Goal: Task Accomplishment & Management: Use online tool/utility

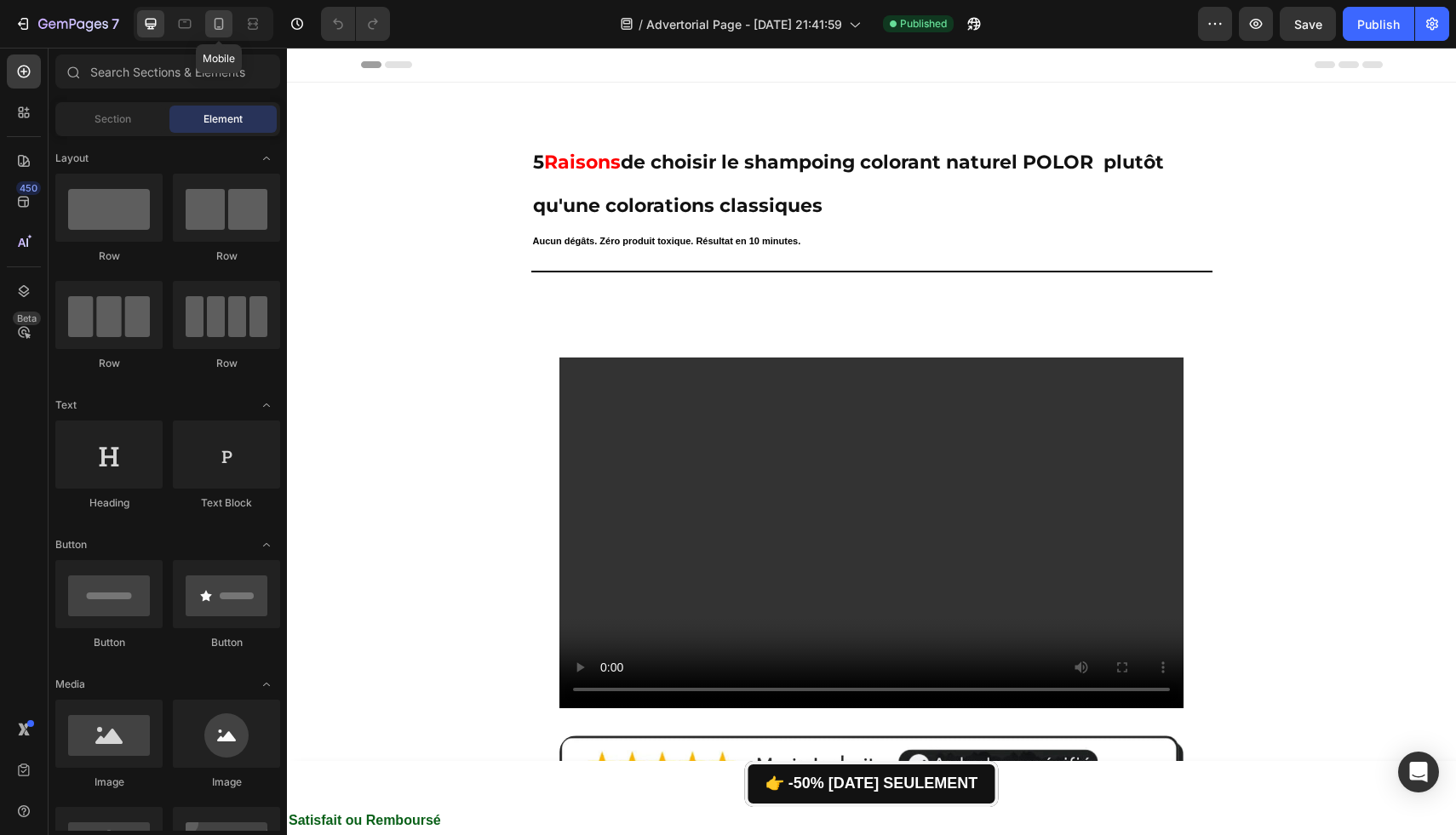
click at [222, 24] on icon at bounding box center [219, 24] width 10 height 12
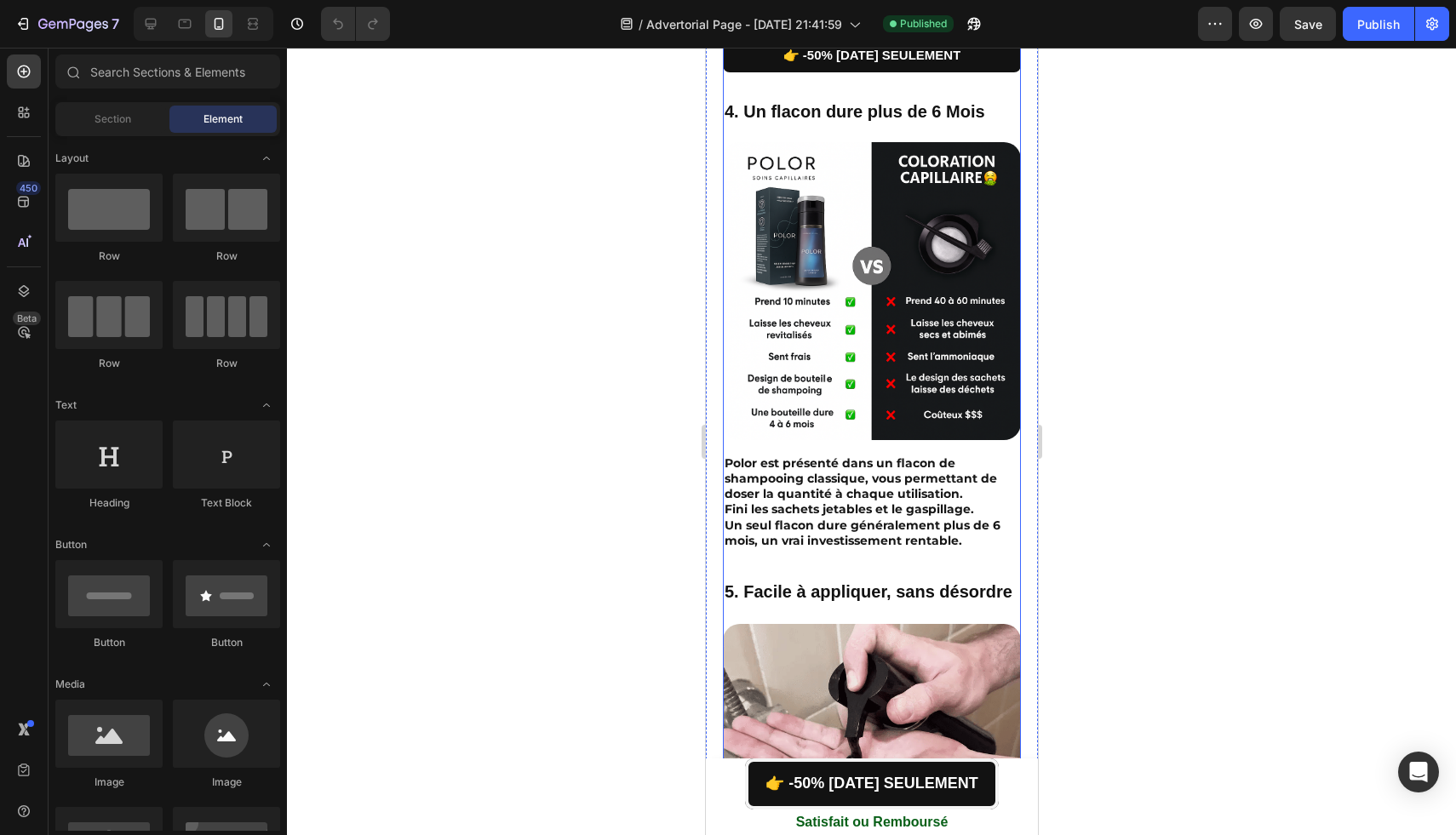
scroll to position [2360, 0]
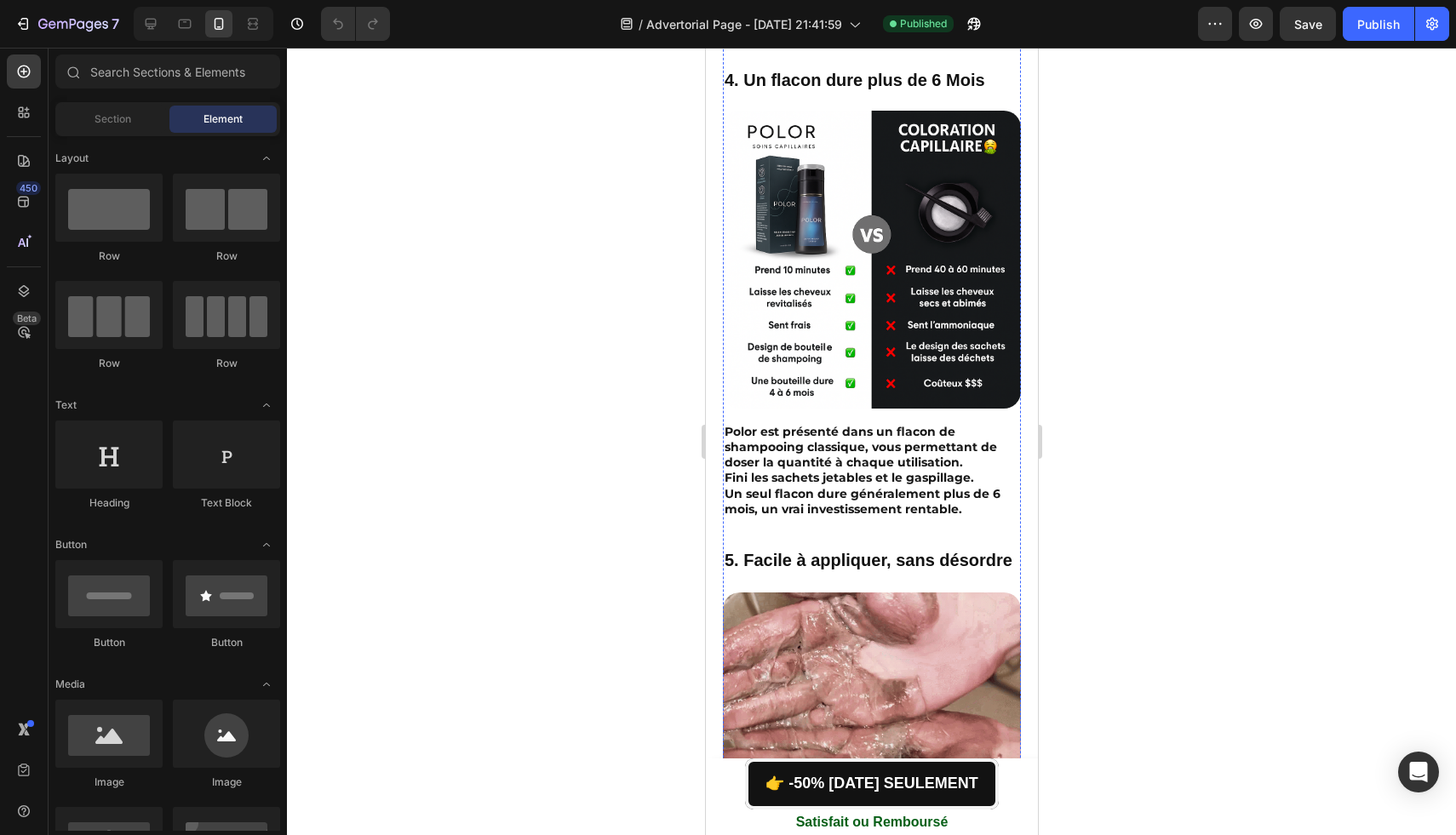
click at [799, 35] on p "👉 -50% [DATE] SEULEMENT" at bounding box center [871, 23] width 178 height 22
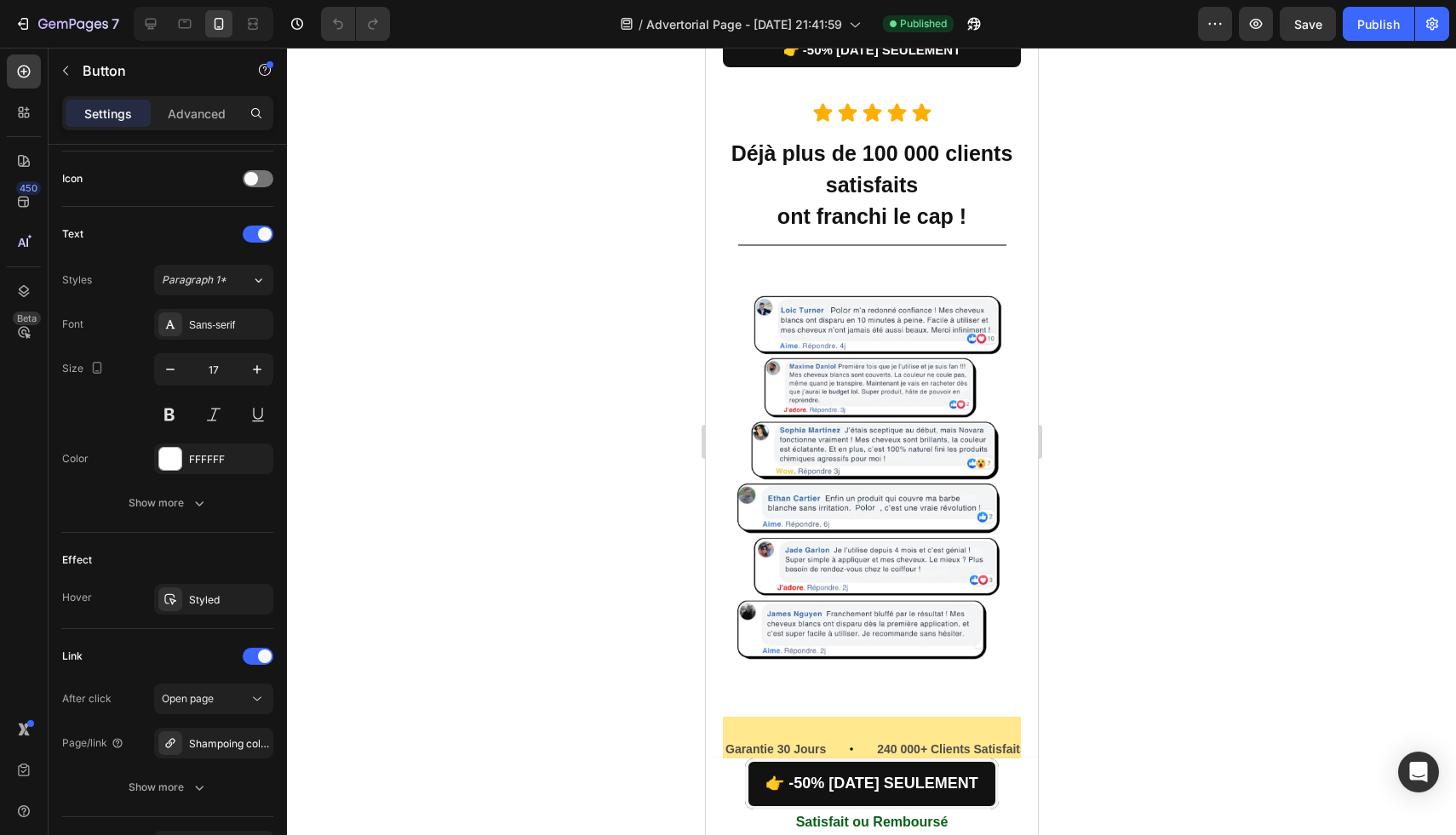
scroll to position [3334, 0]
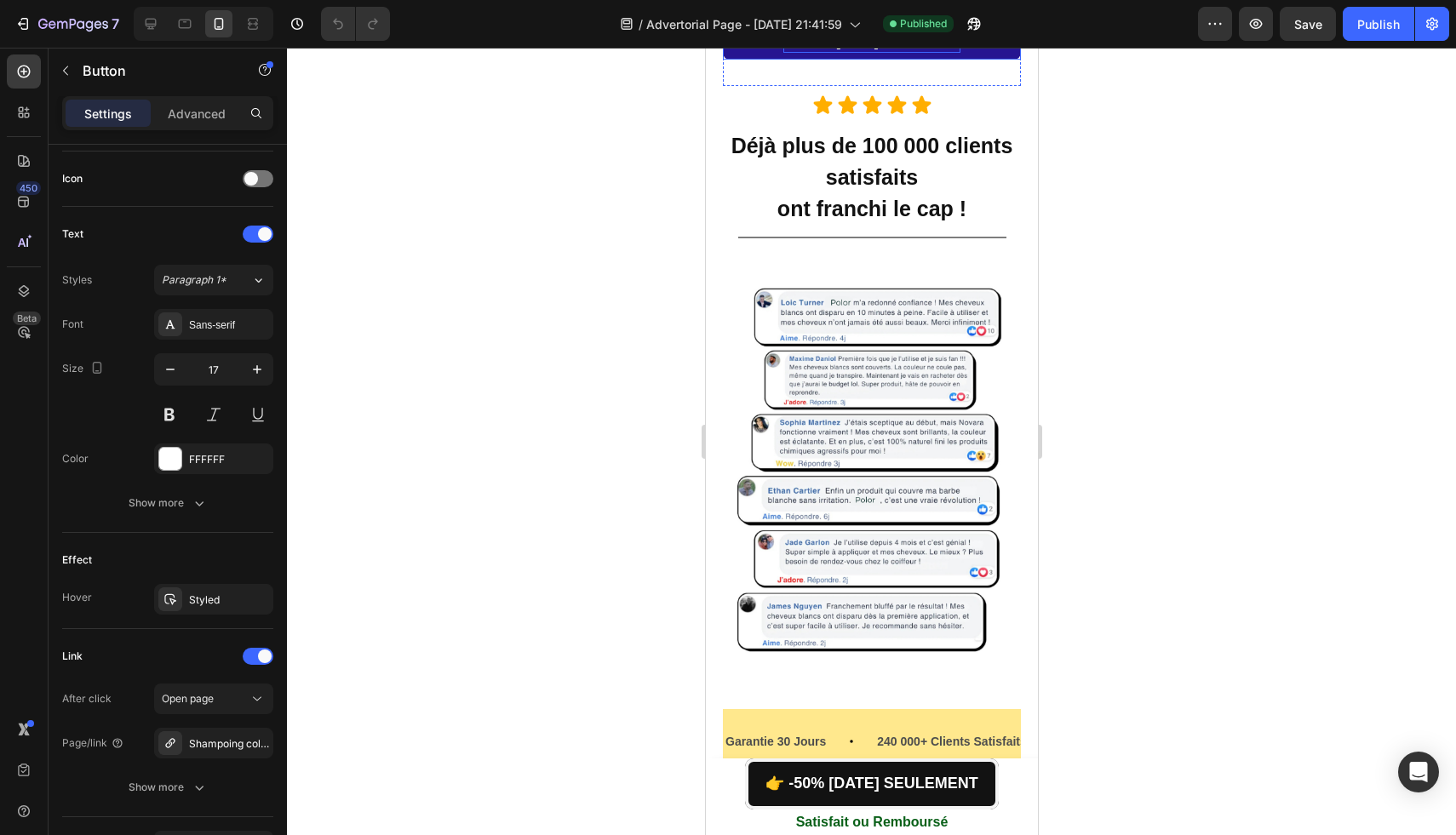
click at [813, 50] on span "👉 -50% [DATE] SEULEMENT" at bounding box center [871, 42] width 178 height 14
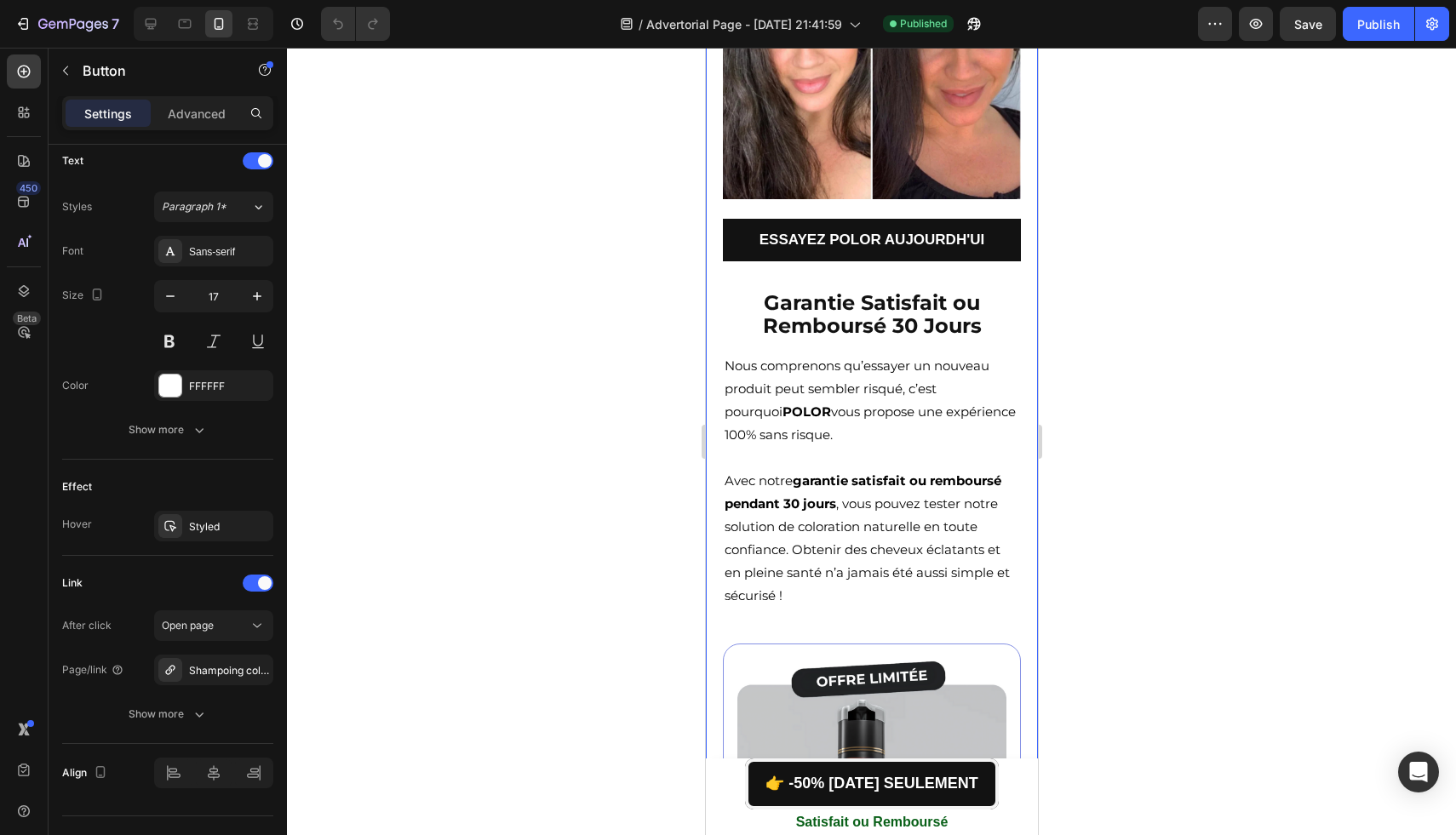
scroll to position [5495, 0]
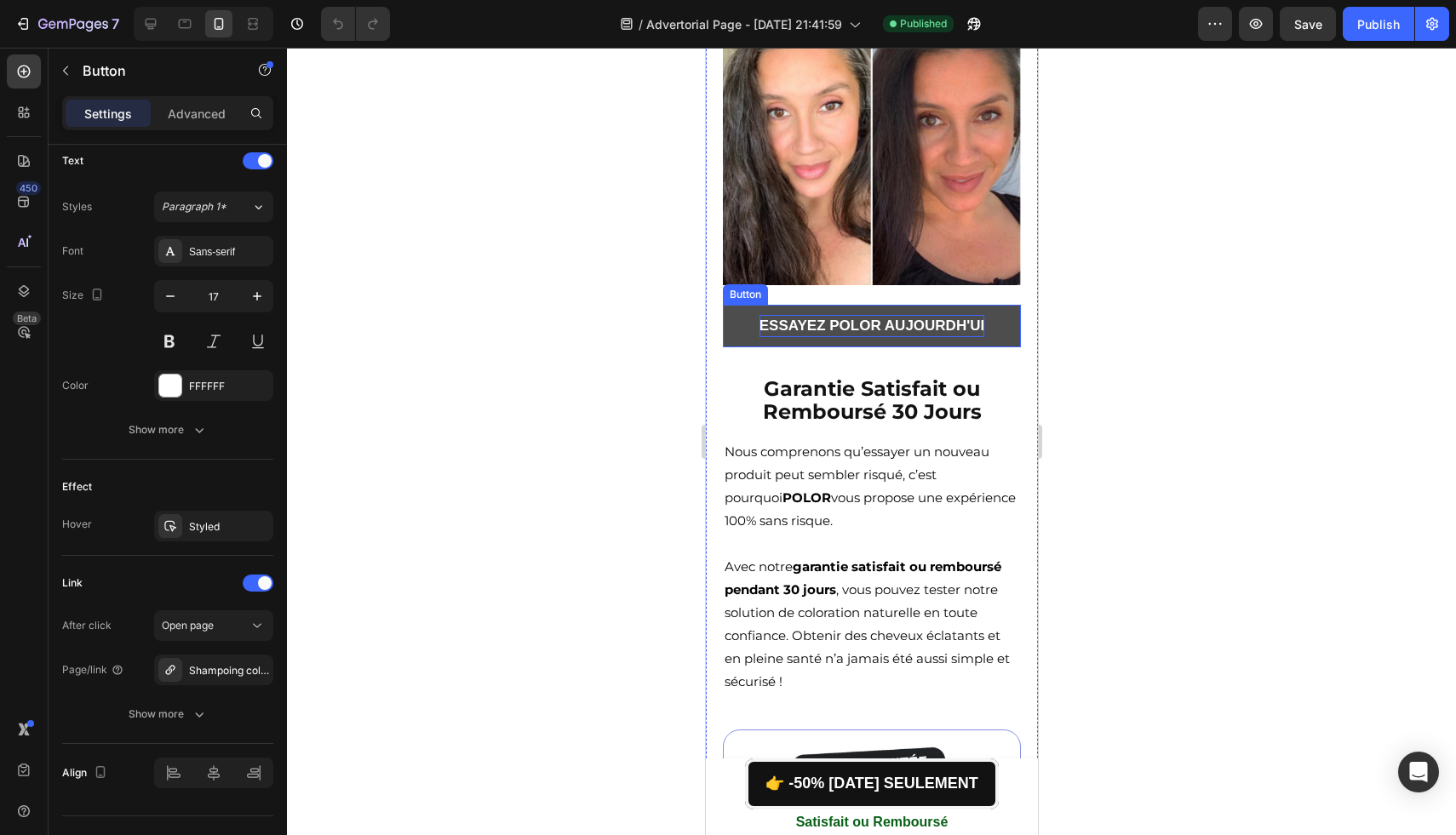
click at [766, 317] on strong "ESSAYEZ POLOR AUJOURDH'UI" at bounding box center [871, 325] width 225 height 16
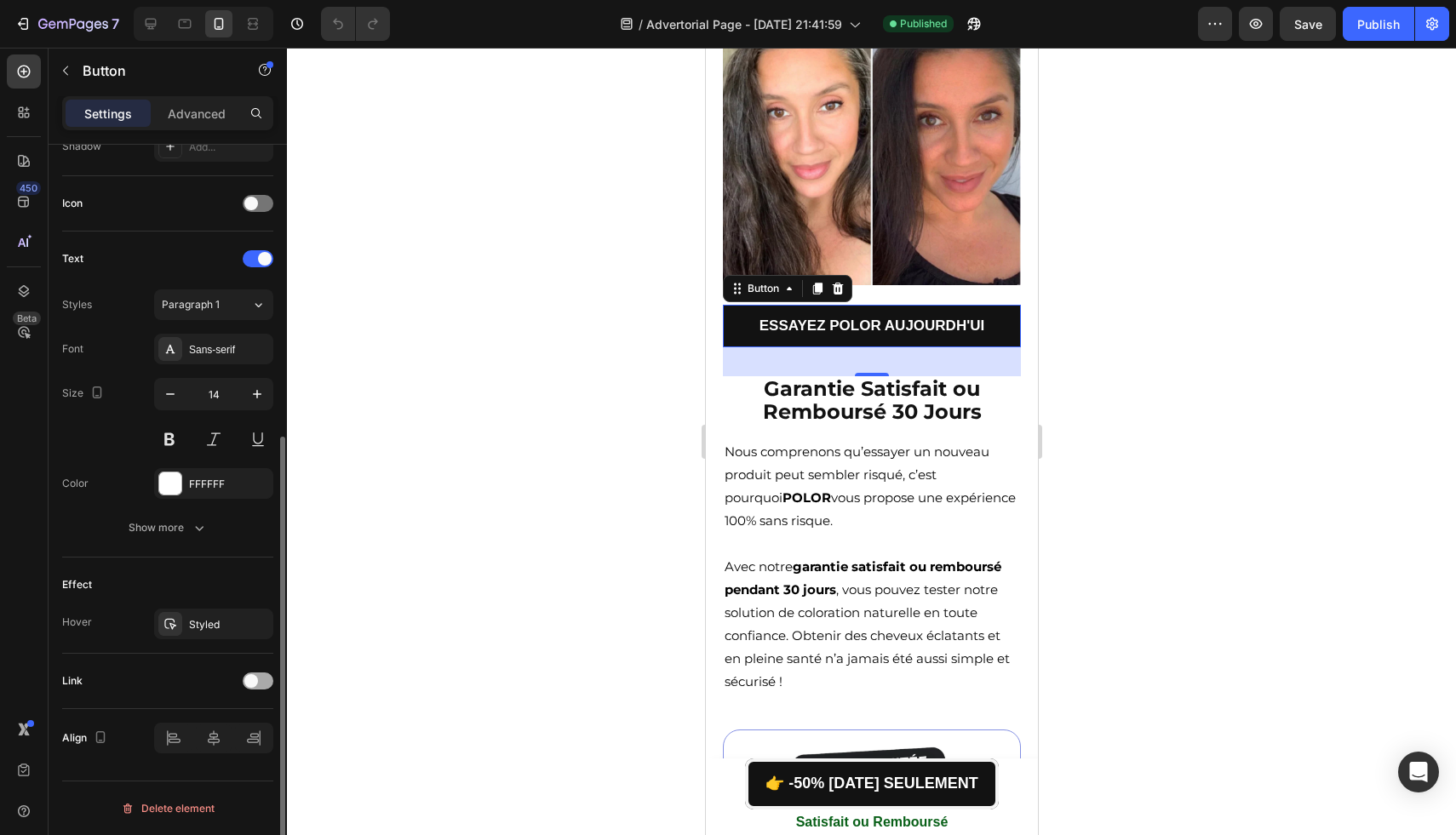
click at [262, 680] on div at bounding box center [258, 681] width 30 height 17
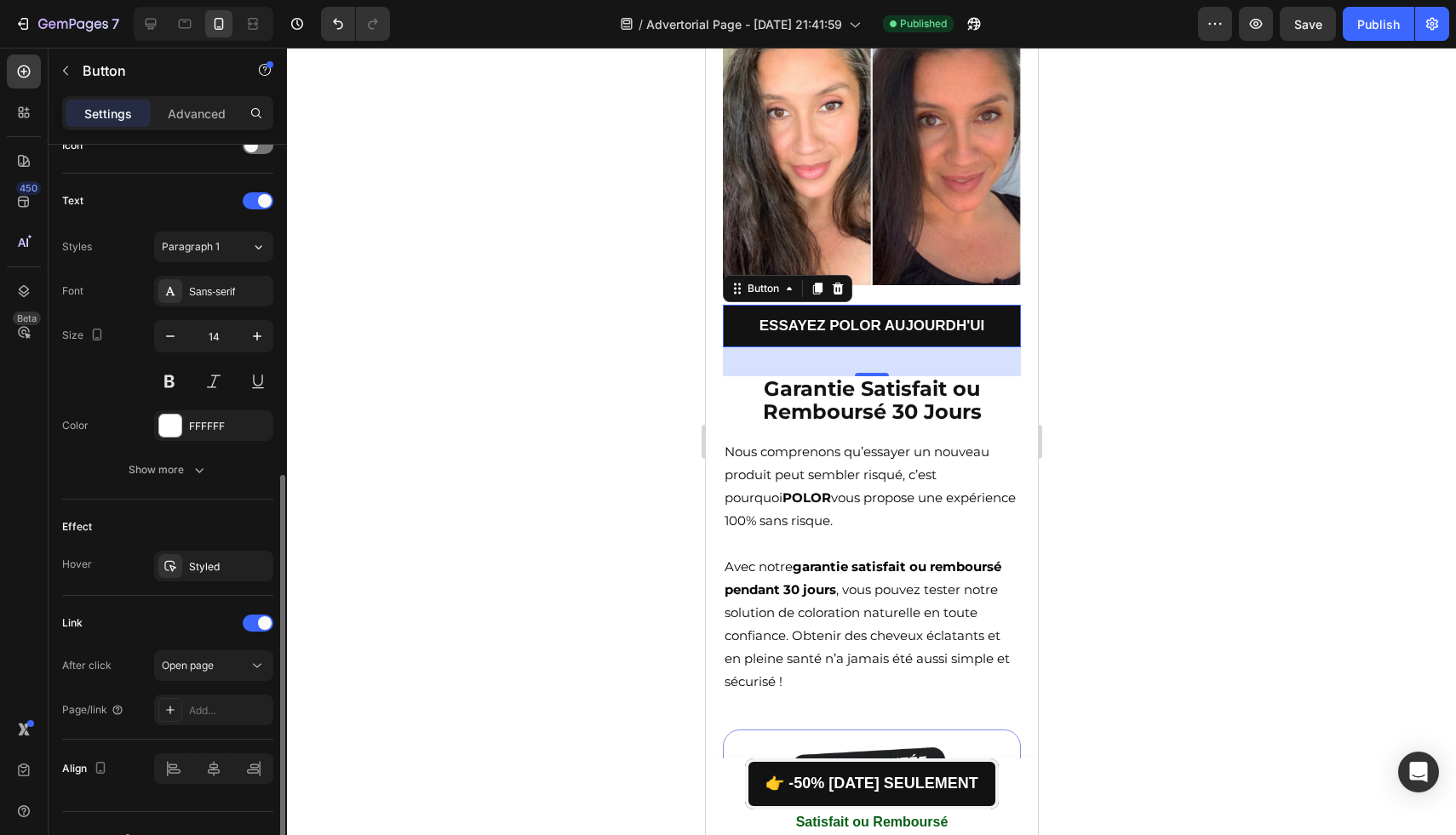
scroll to position [569, 0]
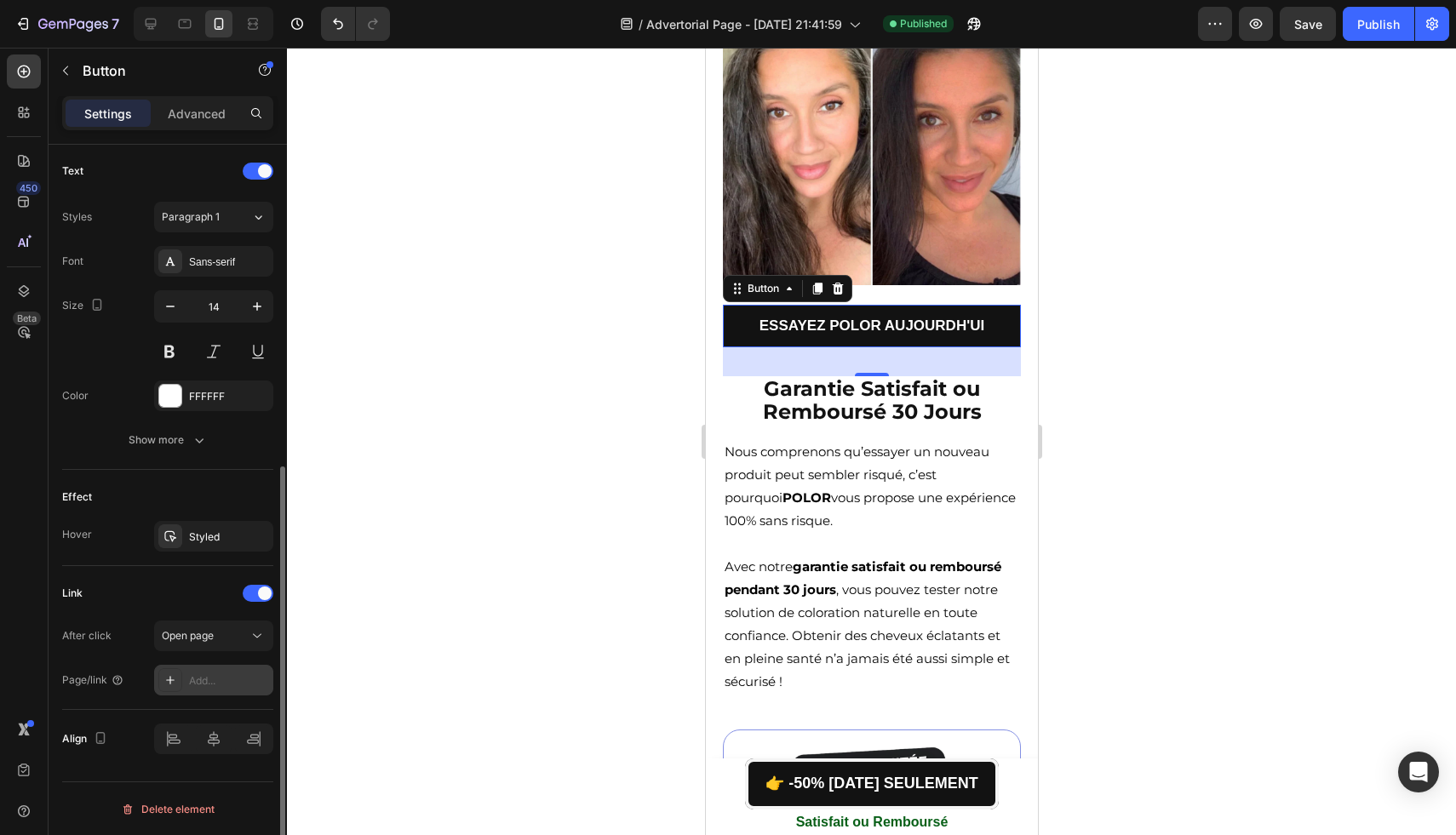
click at [196, 670] on div "Add..." at bounding box center [213, 680] width 119 height 30
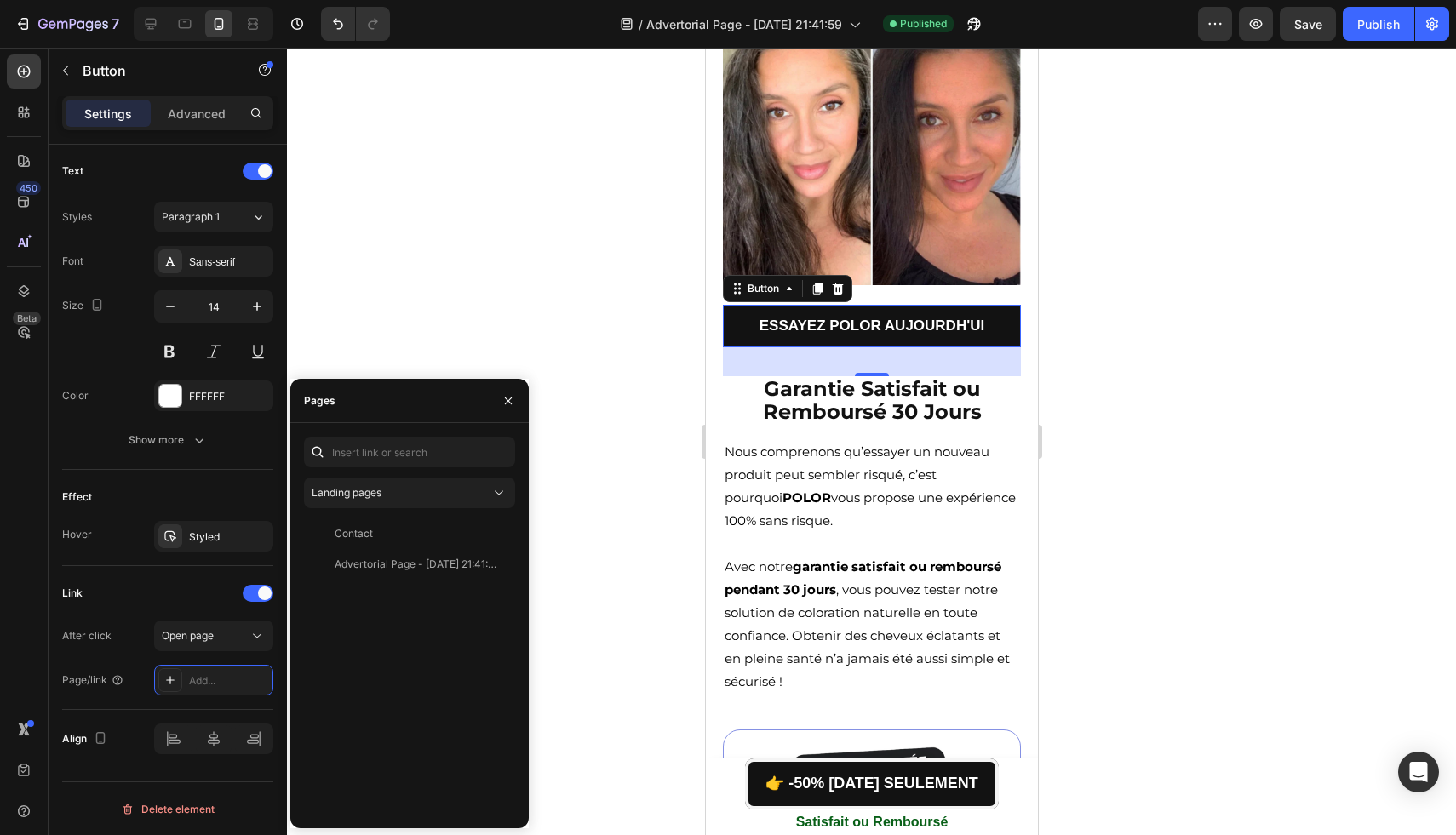
click at [382, 476] on div "Landing pages Contact View Advertorial Page - [DATE] 21:41:59 View" at bounding box center [409, 626] width 211 height 378
click at [382, 487] on span "Landing pages" at bounding box center [346, 491] width 70 height 12
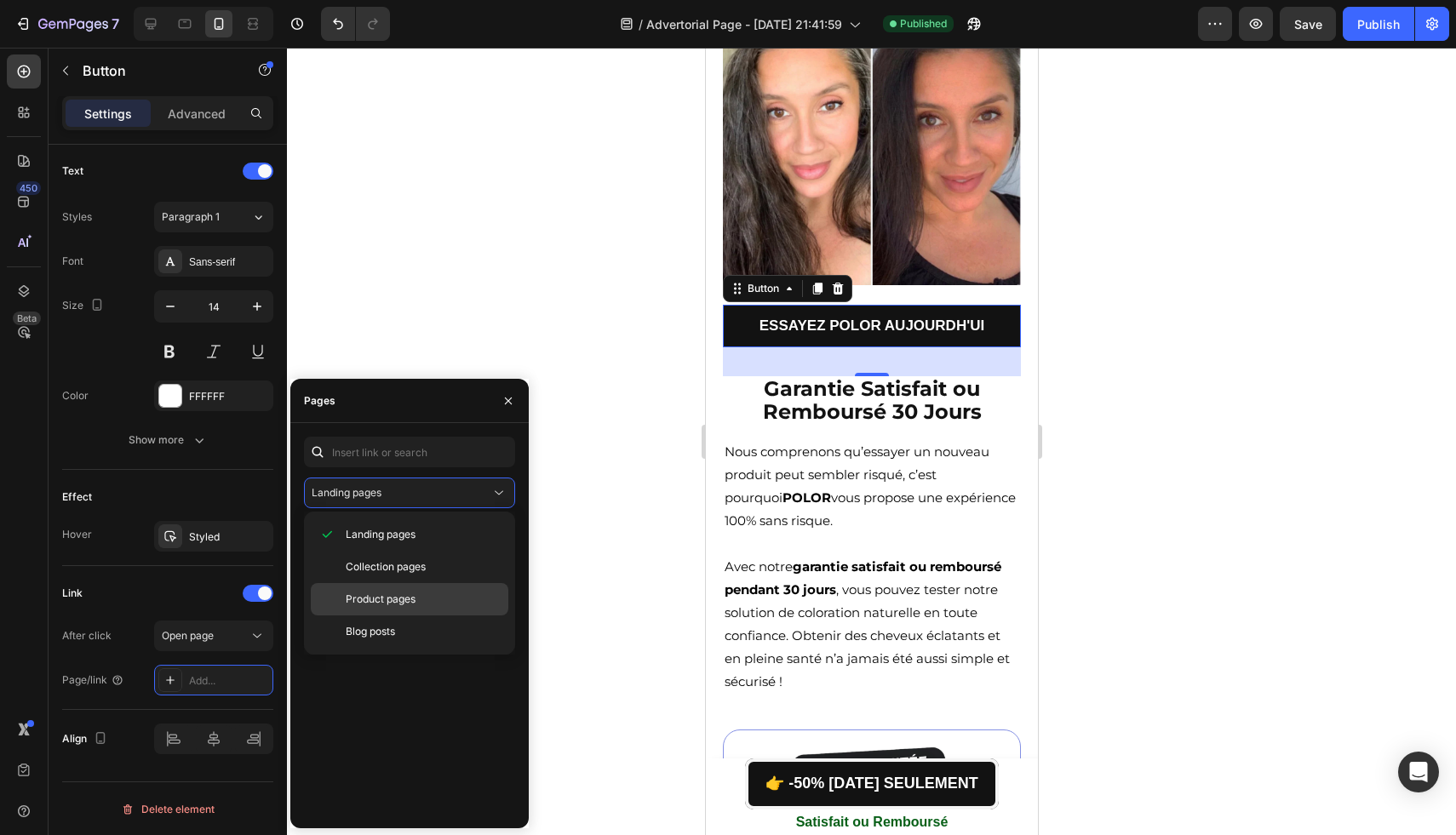
click at [396, 587] on div "Product pages" at bounding box center [409, 599] width 197 height 32
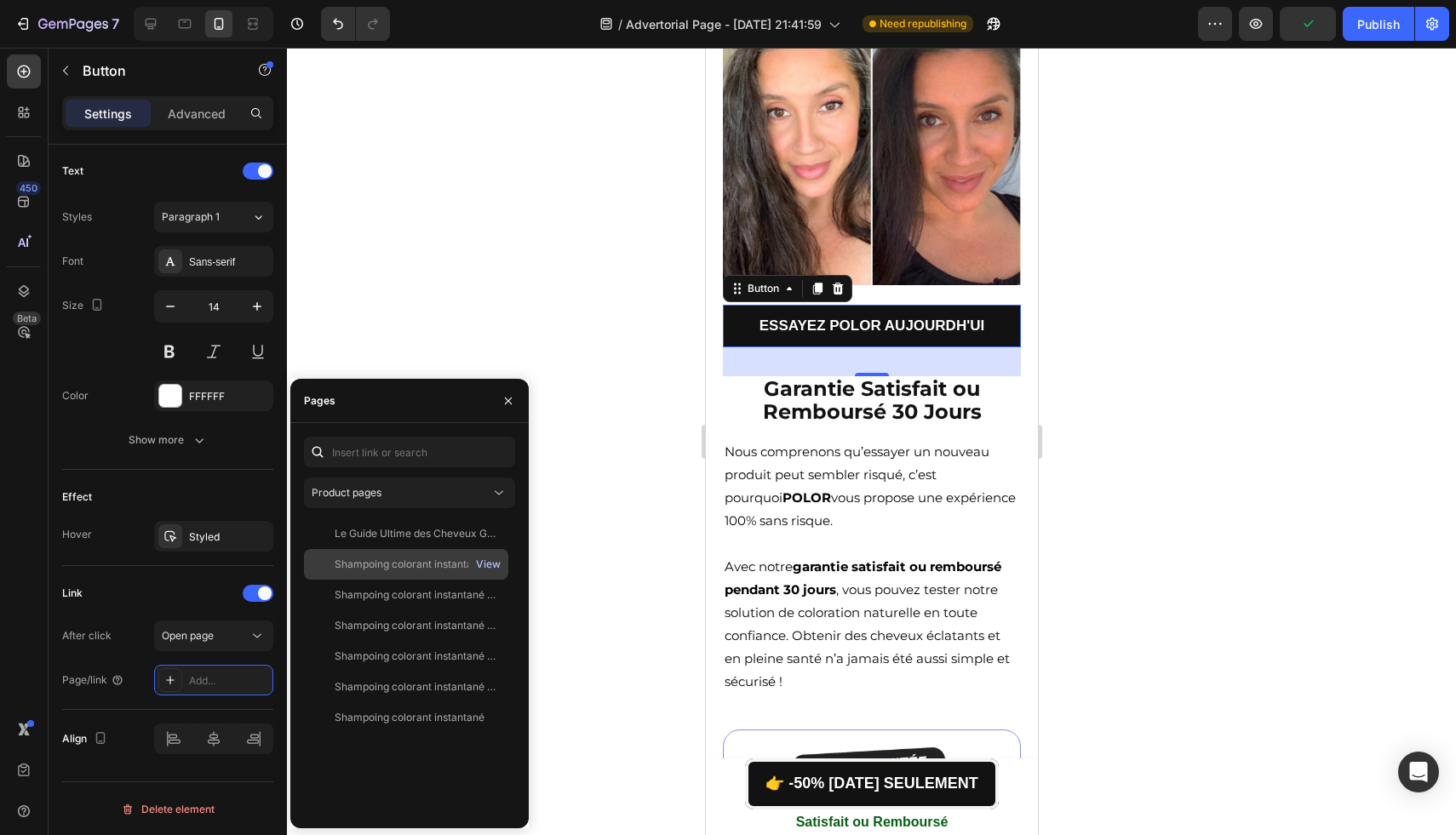
click at [478, 562] on div "View" at bounding box center [489, 565] width 25 height 15
click at [486, 588] on div "View" at bounding box center [489, 595] width 25 height 15
click at [487, 704] on div "View" at bounding box center [489, 718] width 40 height 30
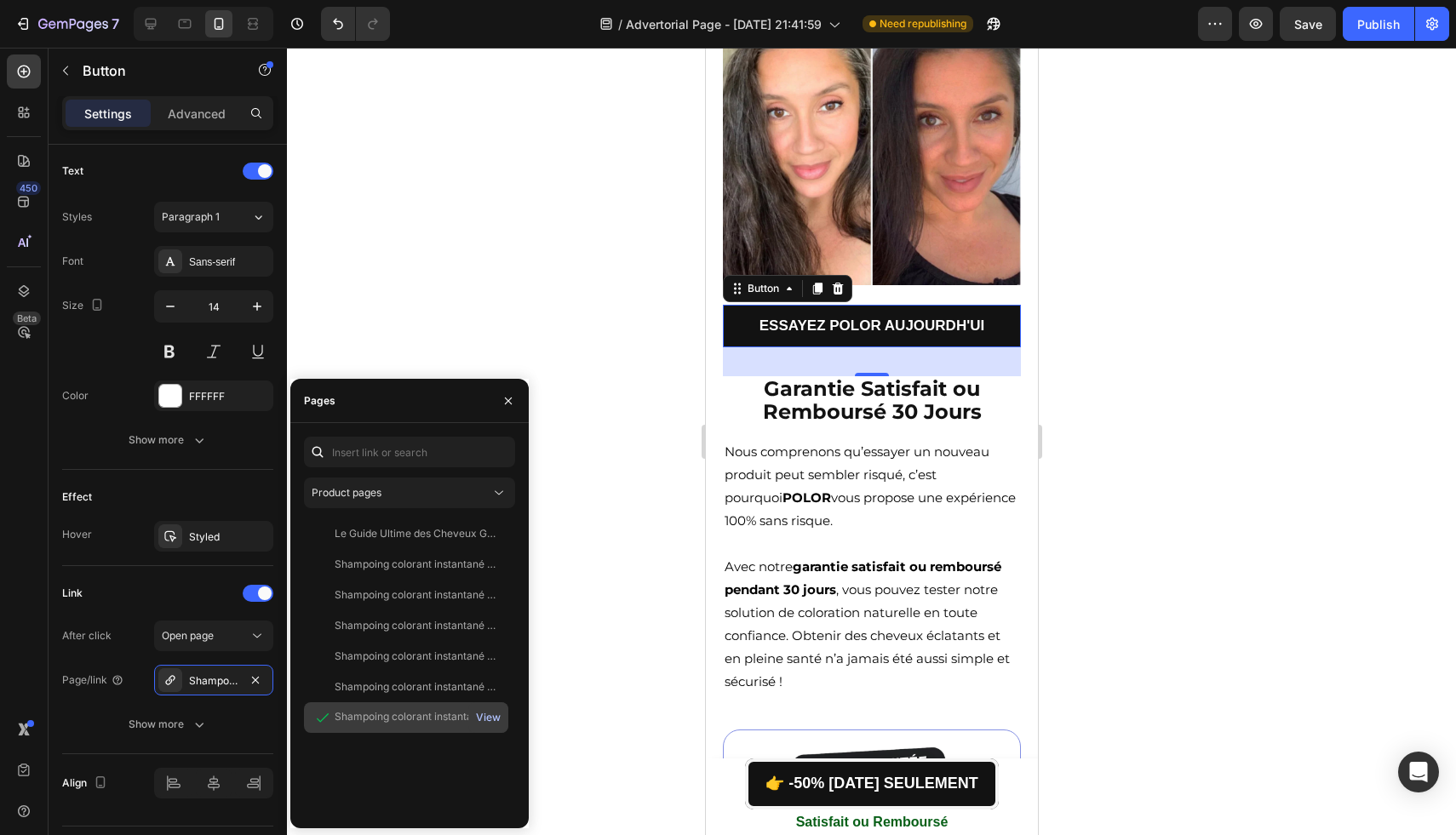
click at [489, 719] on div "View" at bounding box center [489, 718] width 25 height 15
click at [202, 592] on div "Link" at bounding box center [168, 593] width 211 height 28
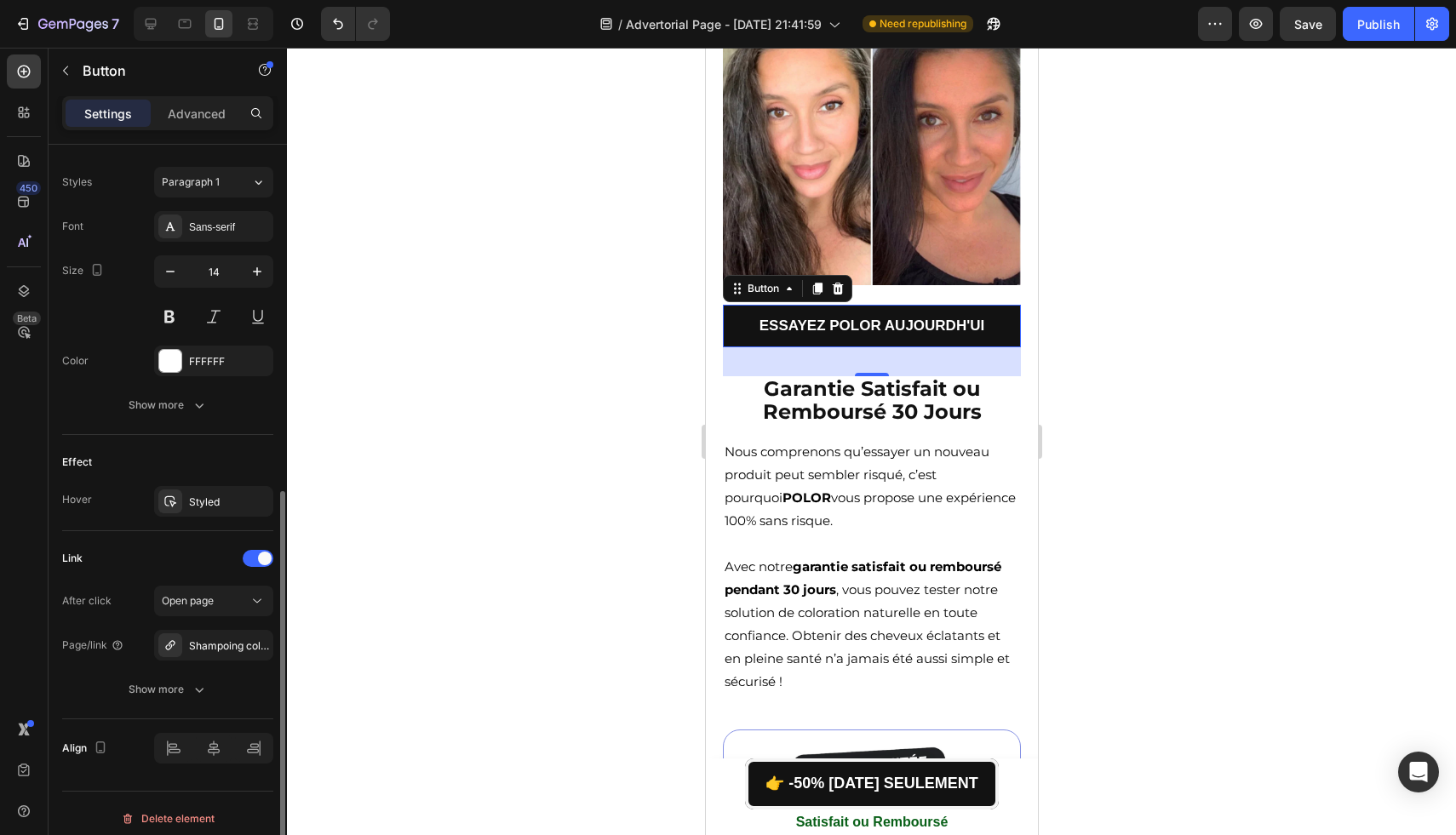
scroll to position [614, 0]
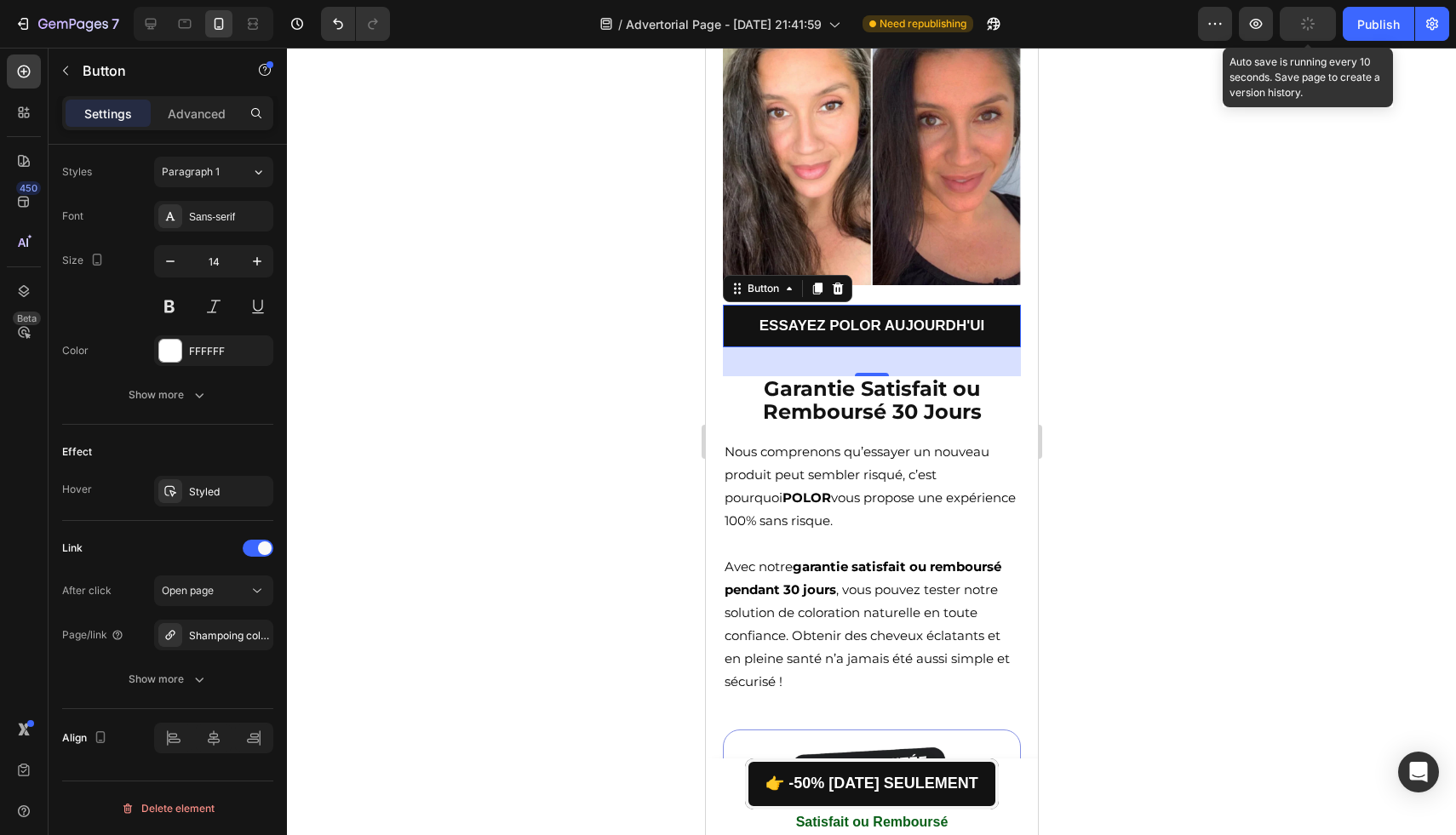
click at [1303, 27] on icon "button" at bounding box center [1306, 23] width 18 height 18
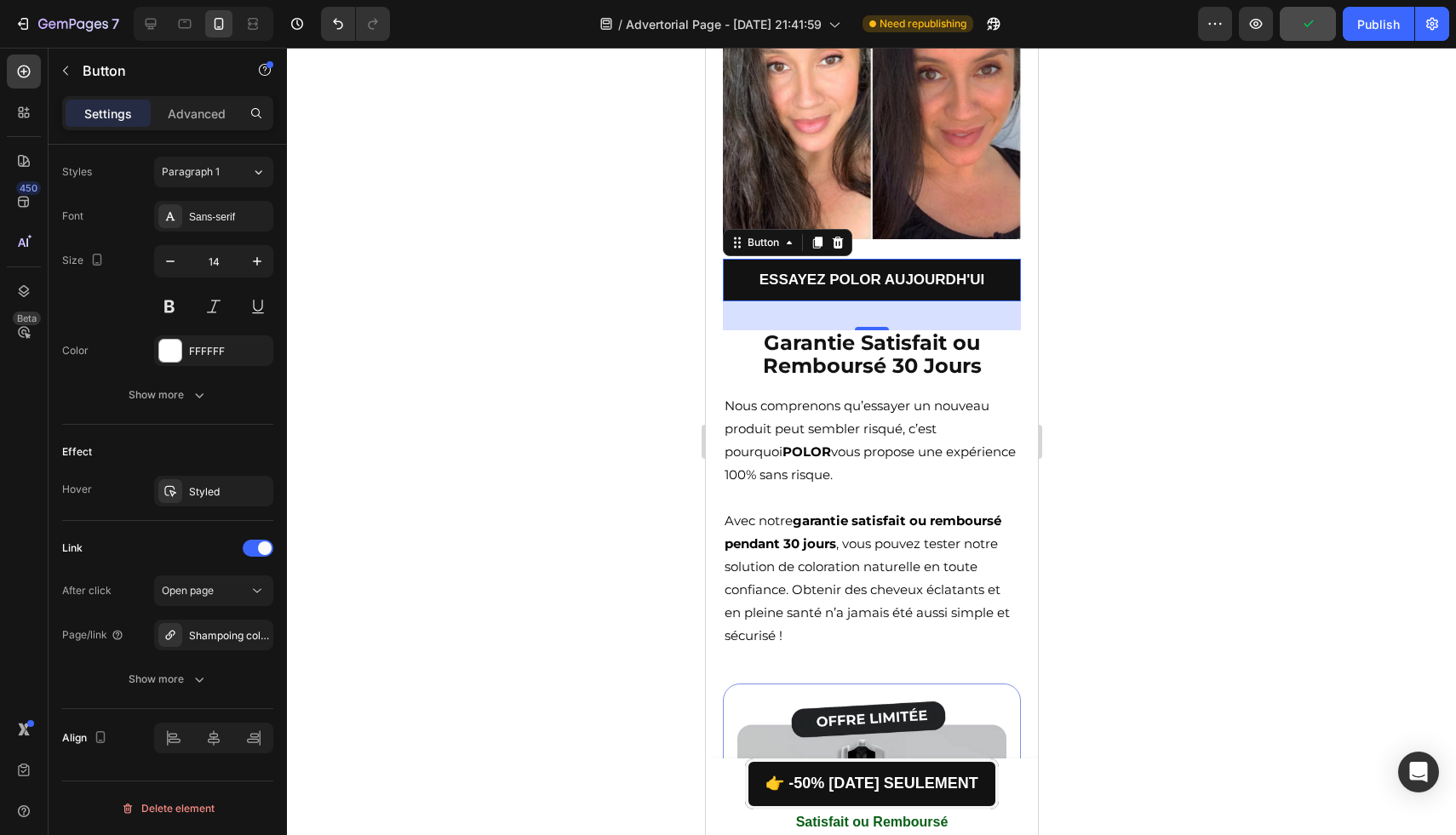
scroll to position [5539, 0]
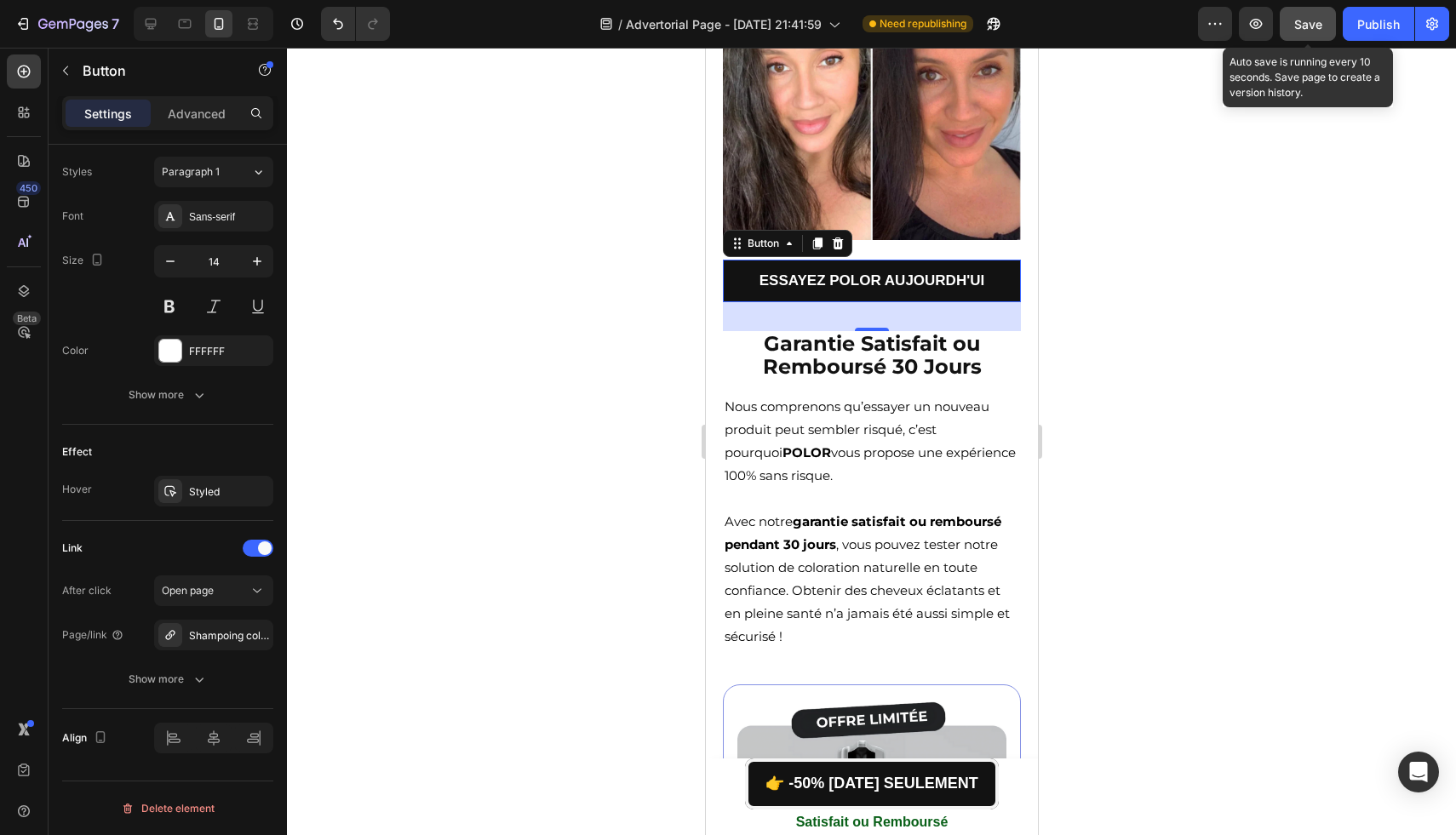
click at [1292, 13] on button "Save" at bounding box center [1307, 24] width 56 height 34
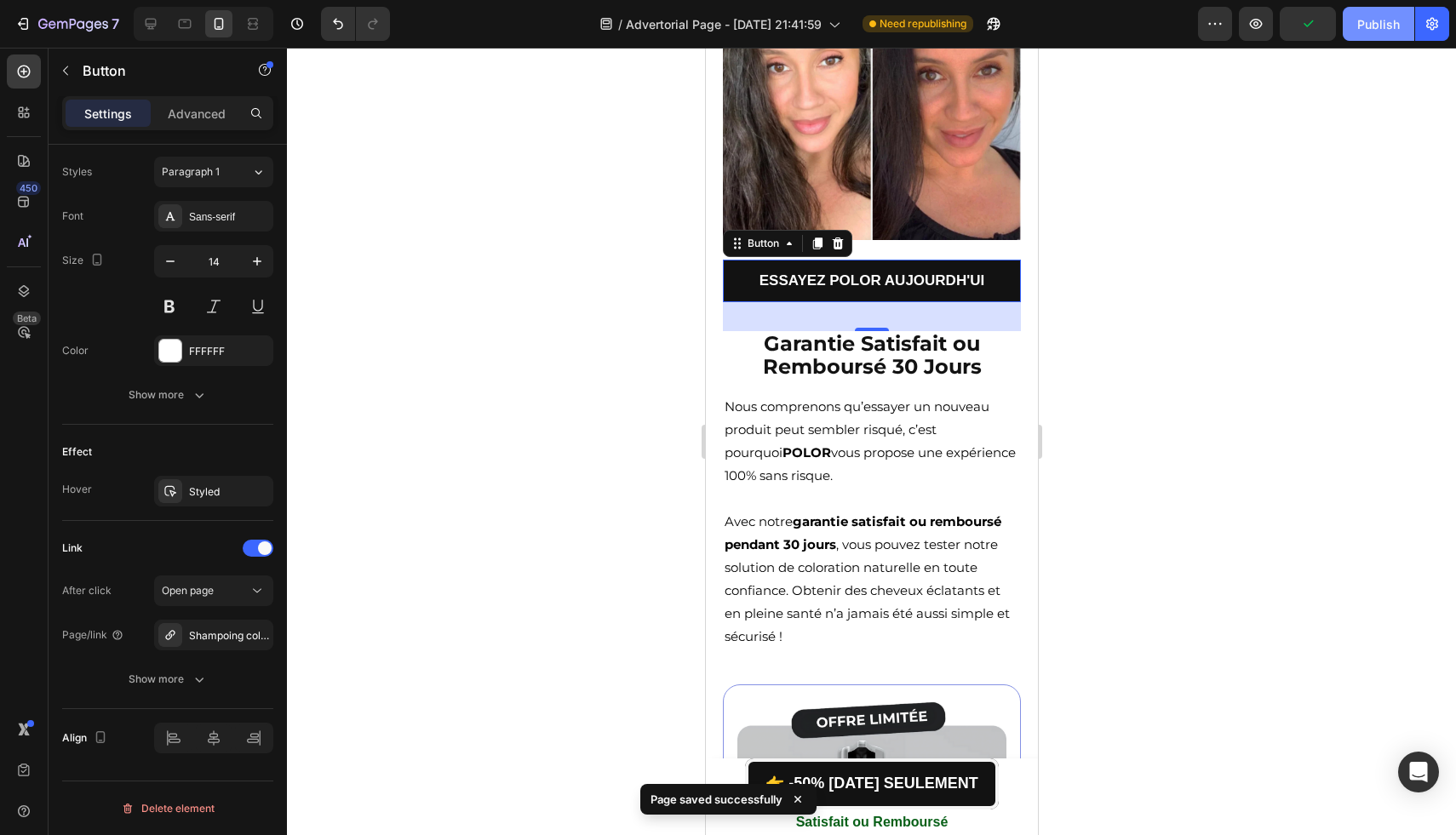
click at [1372, 24] on div "Publish" at bounding box center [1378, 24] width 43 height 18
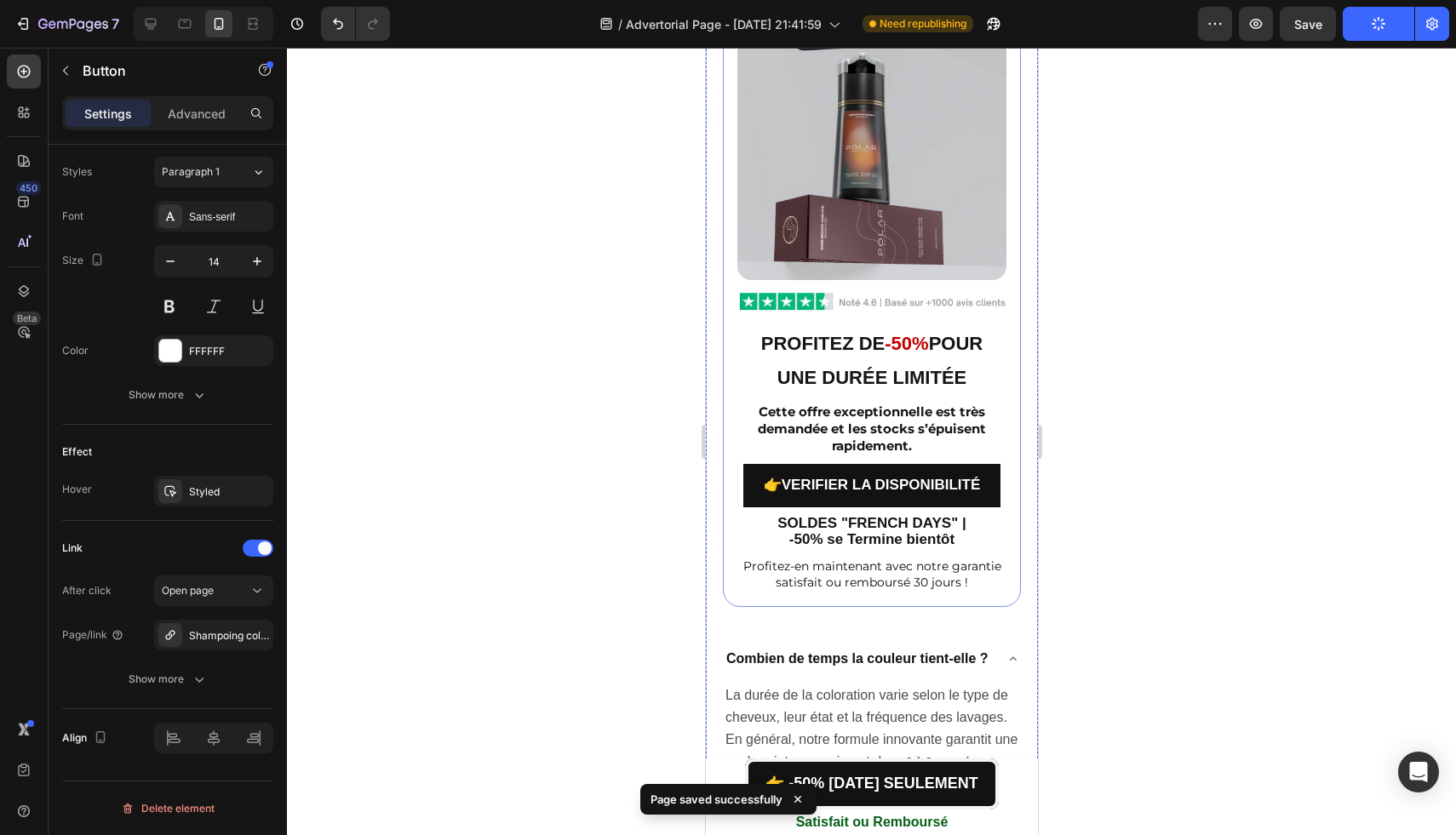
scroll to position [6230, 0]
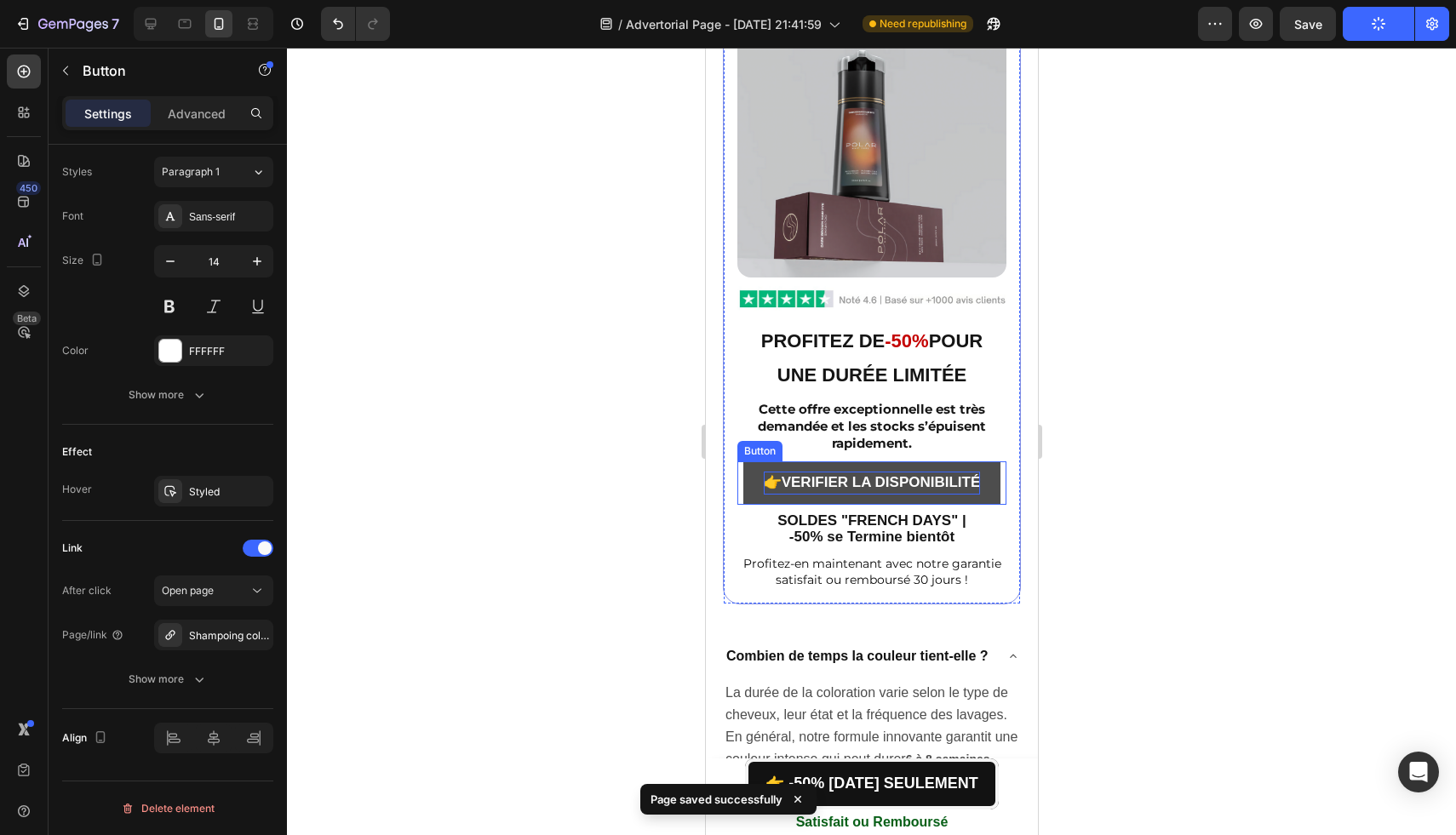
click at [840, 474] on strong "👉VERIFIER LA DISPONIBILITÉ" at bounding box center [871, 482] width 217 height 16
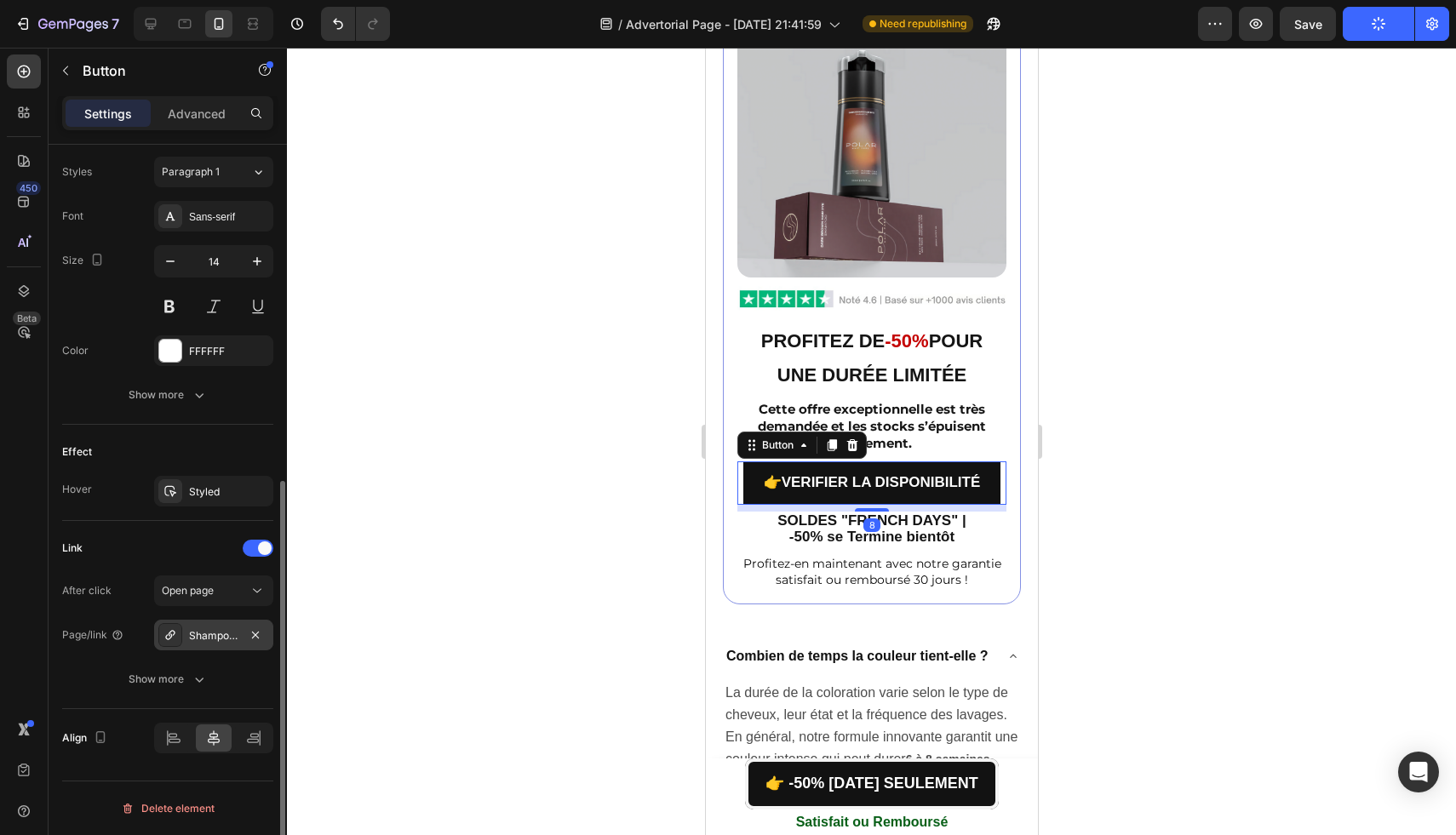
click at [223, 637] on div "Shampoing colorant instantané" at bounding box center [213, 636] width 50 height 15
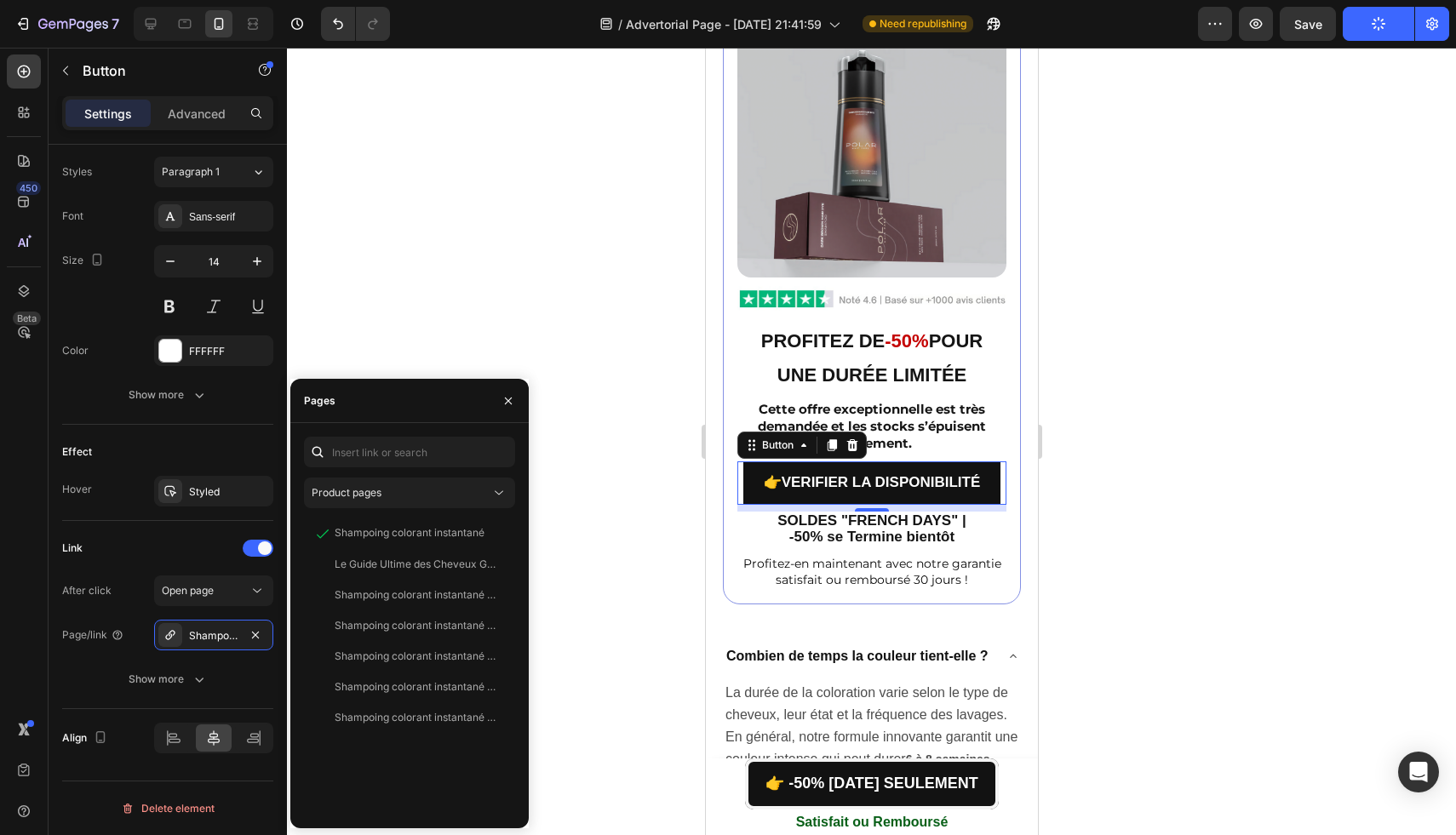
click at [639, 431] on div at bounding box center [870, 441] width 1168 height 787
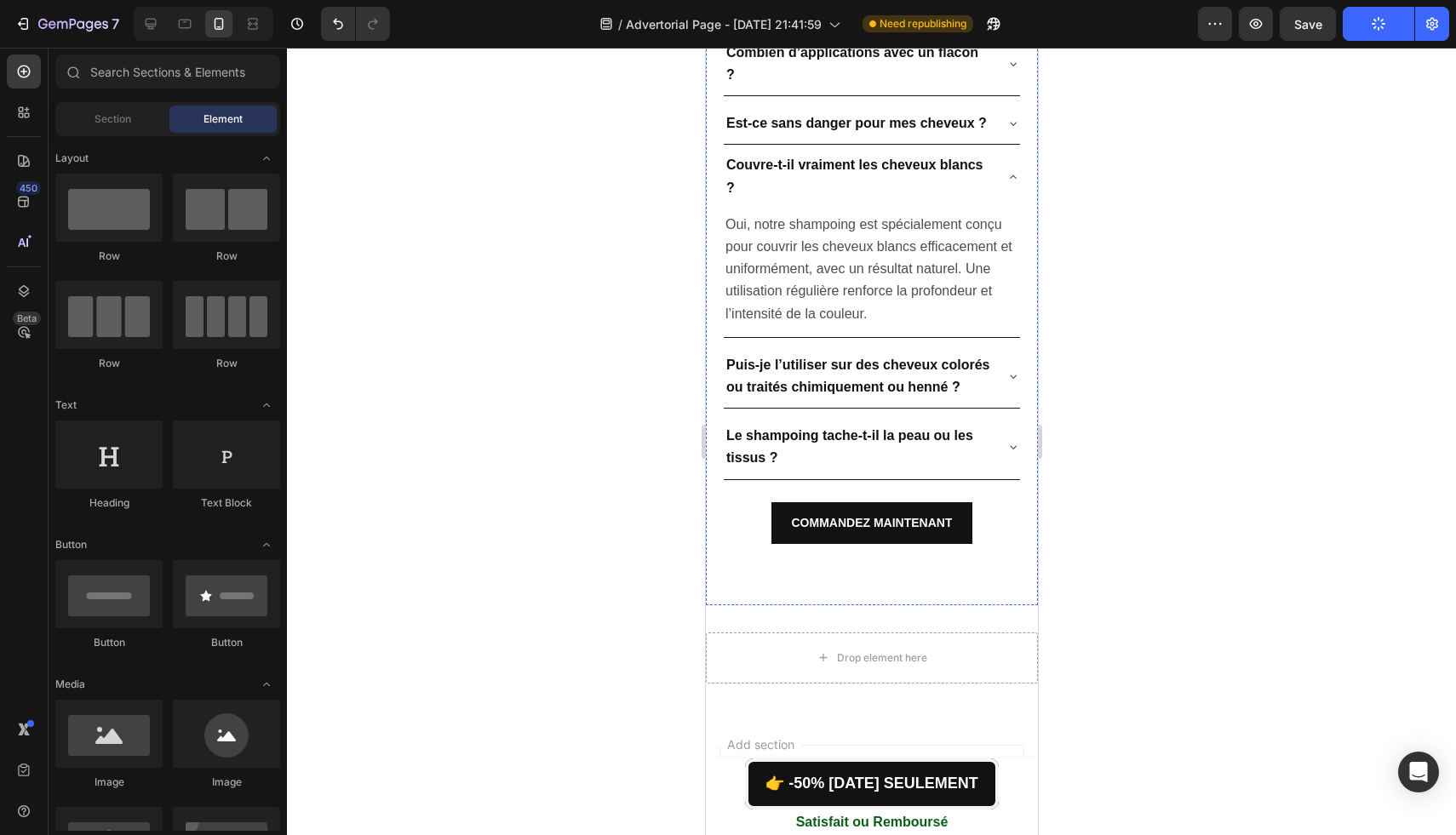
scroll to position [7016, 0]
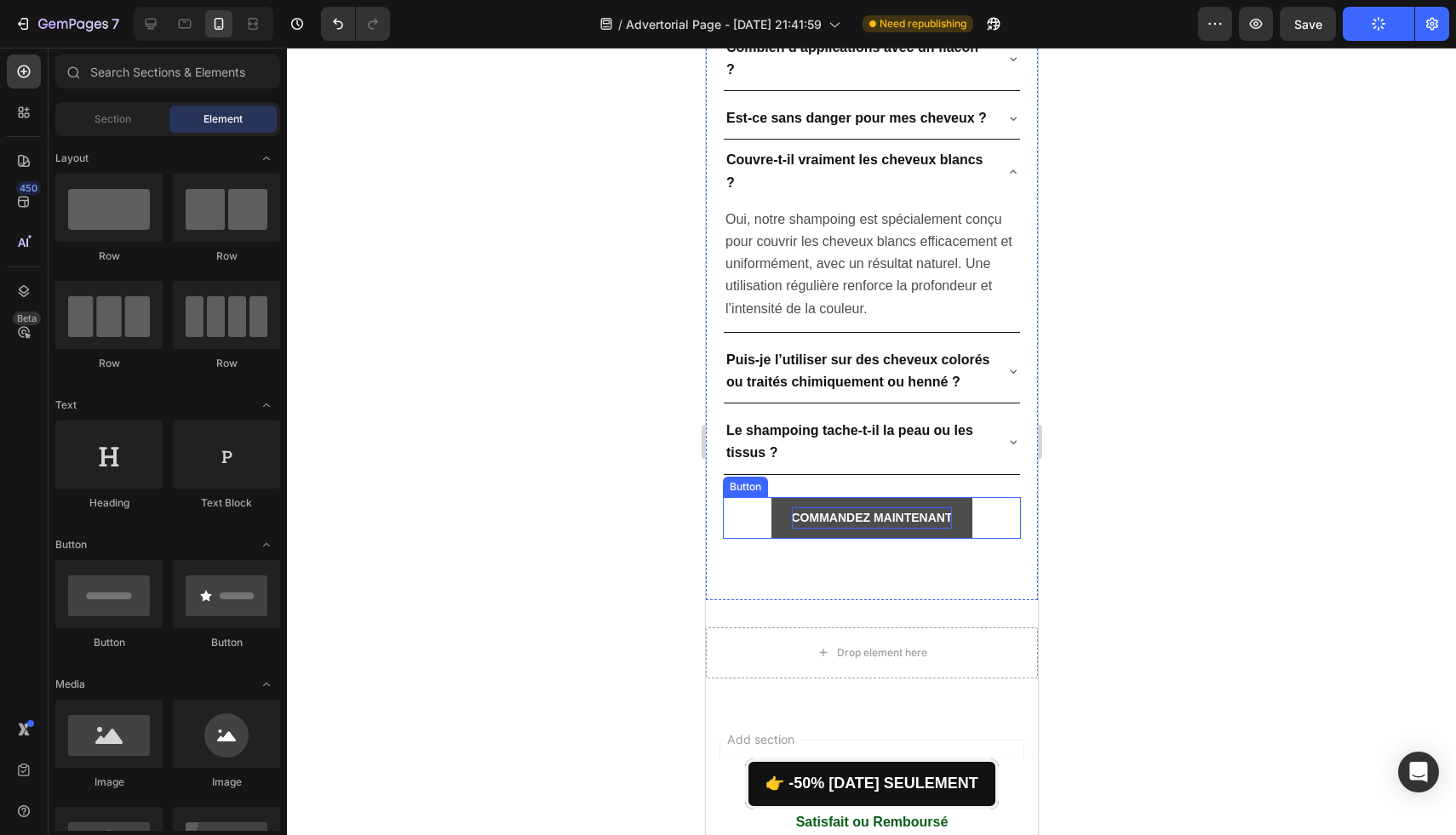
click at [791, 510] on strong "COMMANDEZ MAINTENANT" at bounding box center [871, 517] width 161 height 13
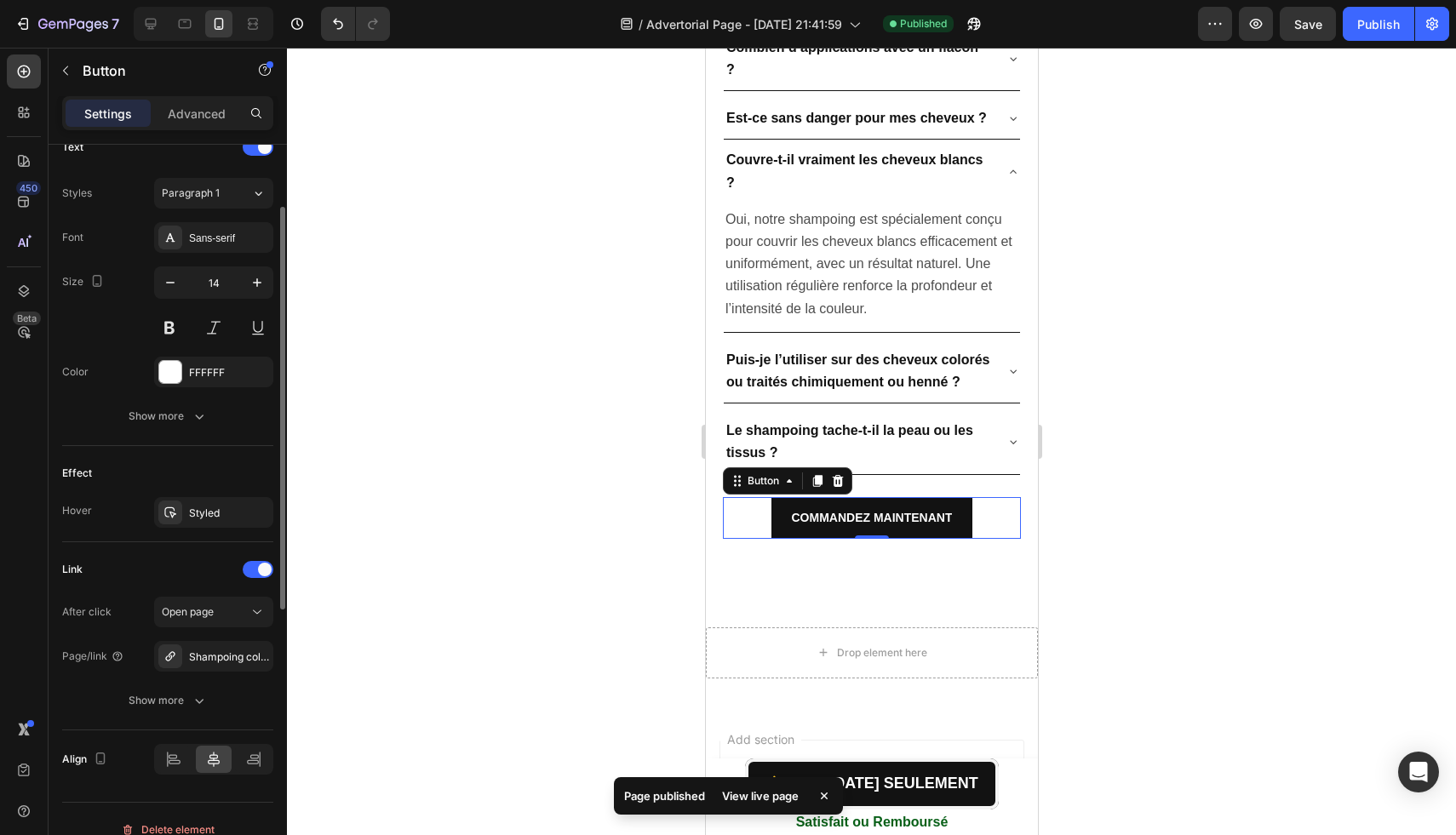
scroll to position [614, 0]
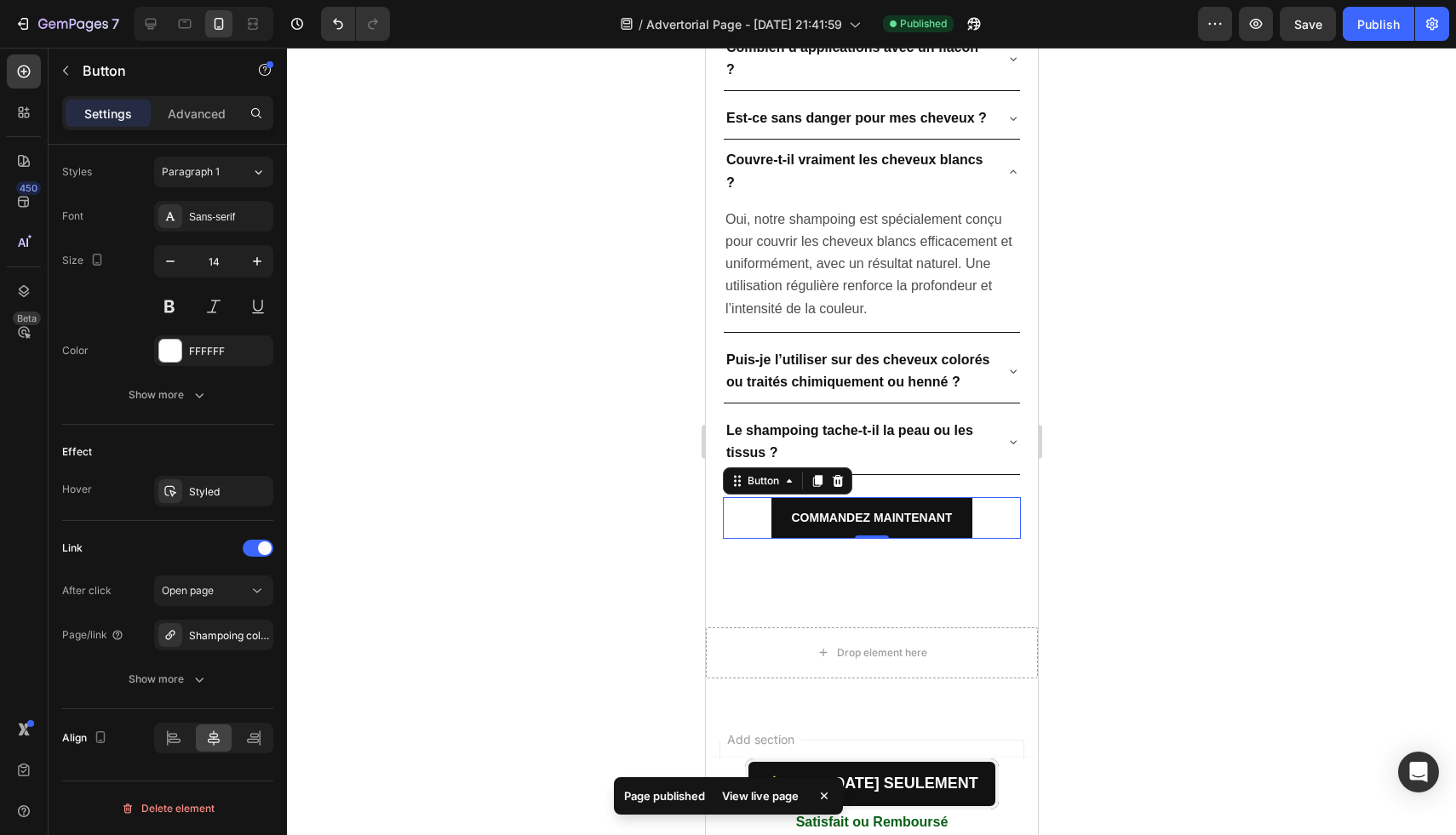
click at [454, 555] on div at bounding box center [870, 441] width 1168 height 787
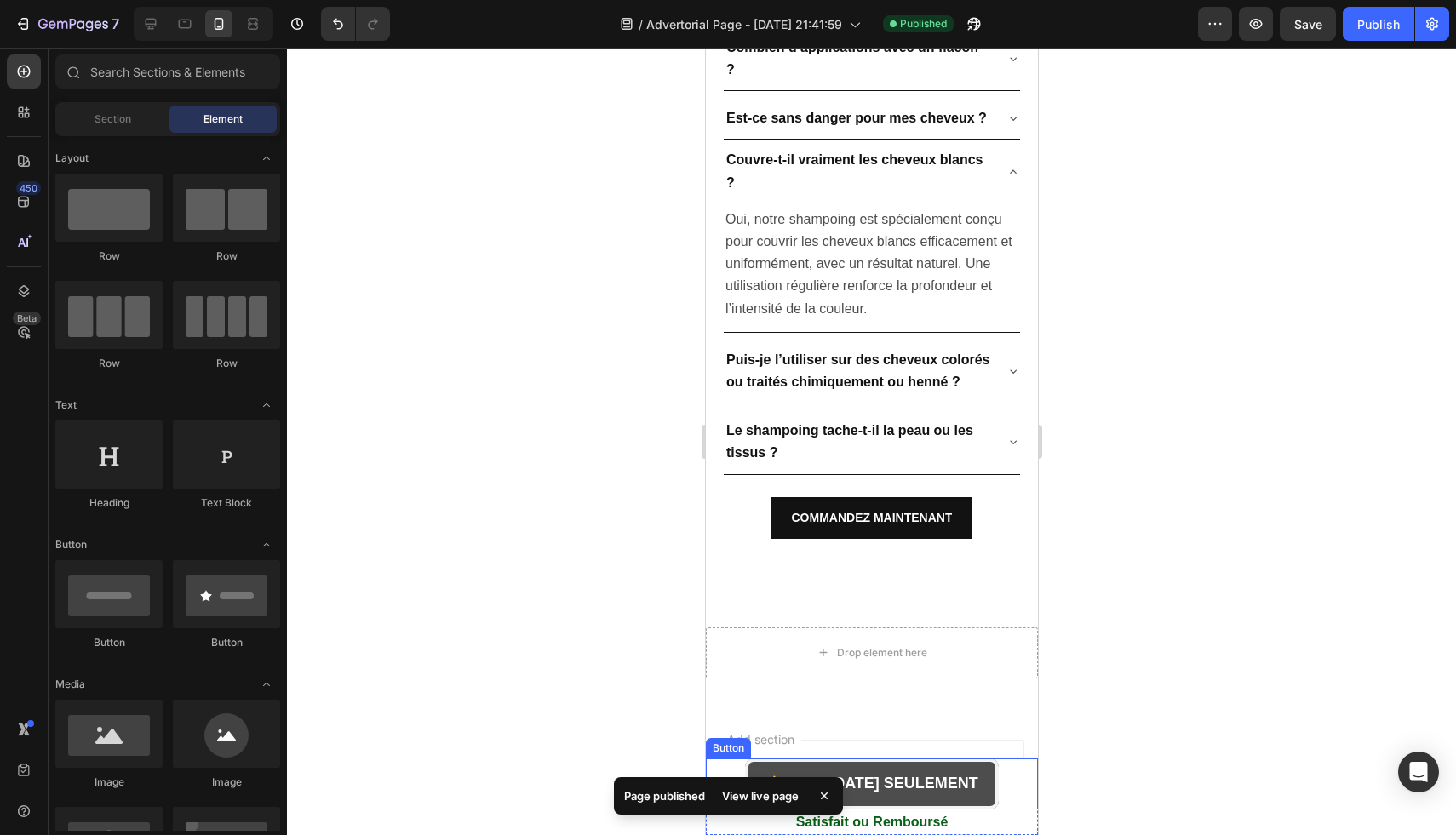
click at [881, 772] on link "👉 -50% [DATE] SEULEMENT" at bounding box center [870, 785] width 253 height 51
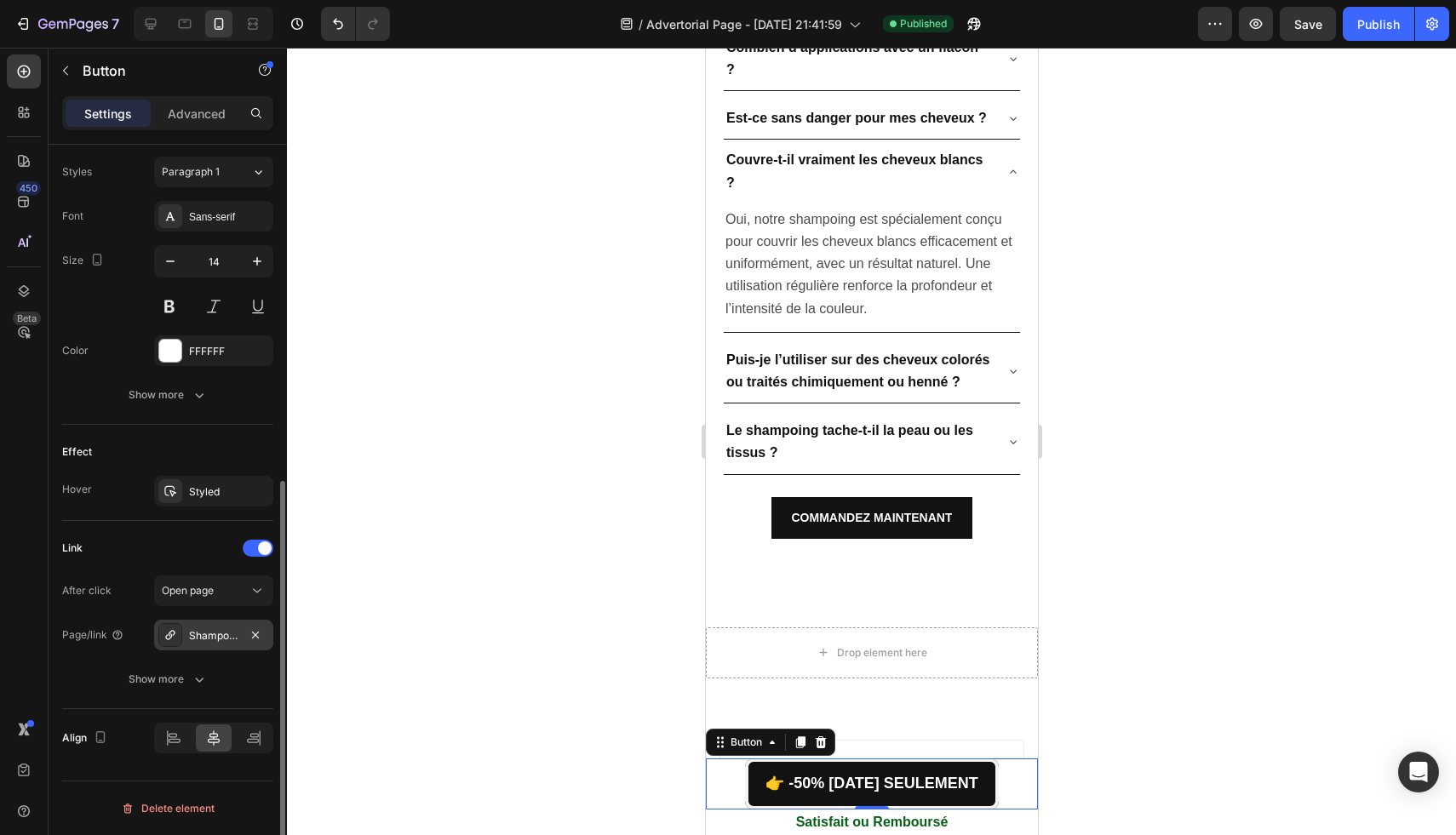
click at [191, 637] on div "Shampoing colorant instantané" at bounding box center [213, 636] width 50 height 15
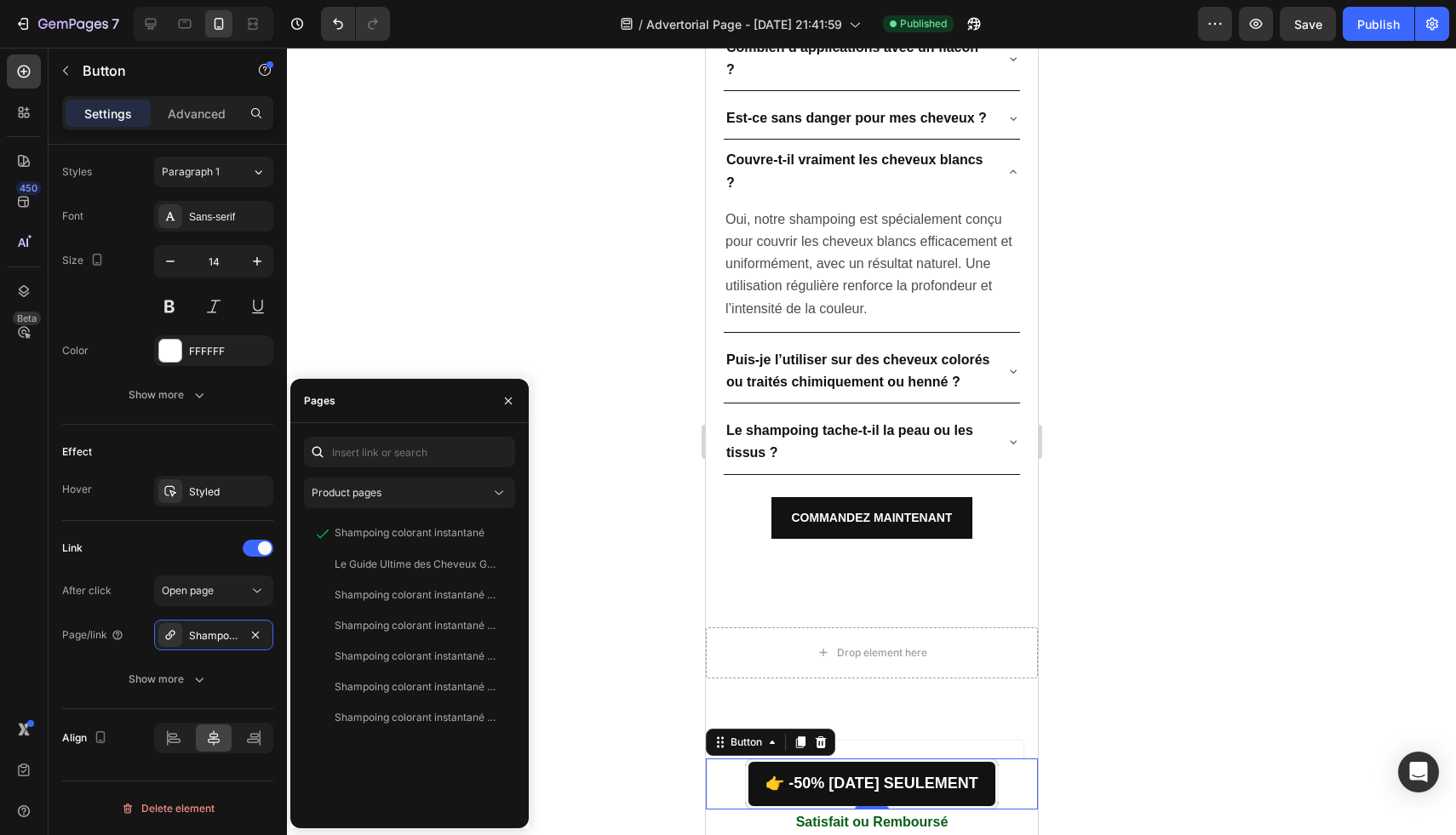
click at [563, 541] on div at bounding box center [870, 441] width 1168 height 787
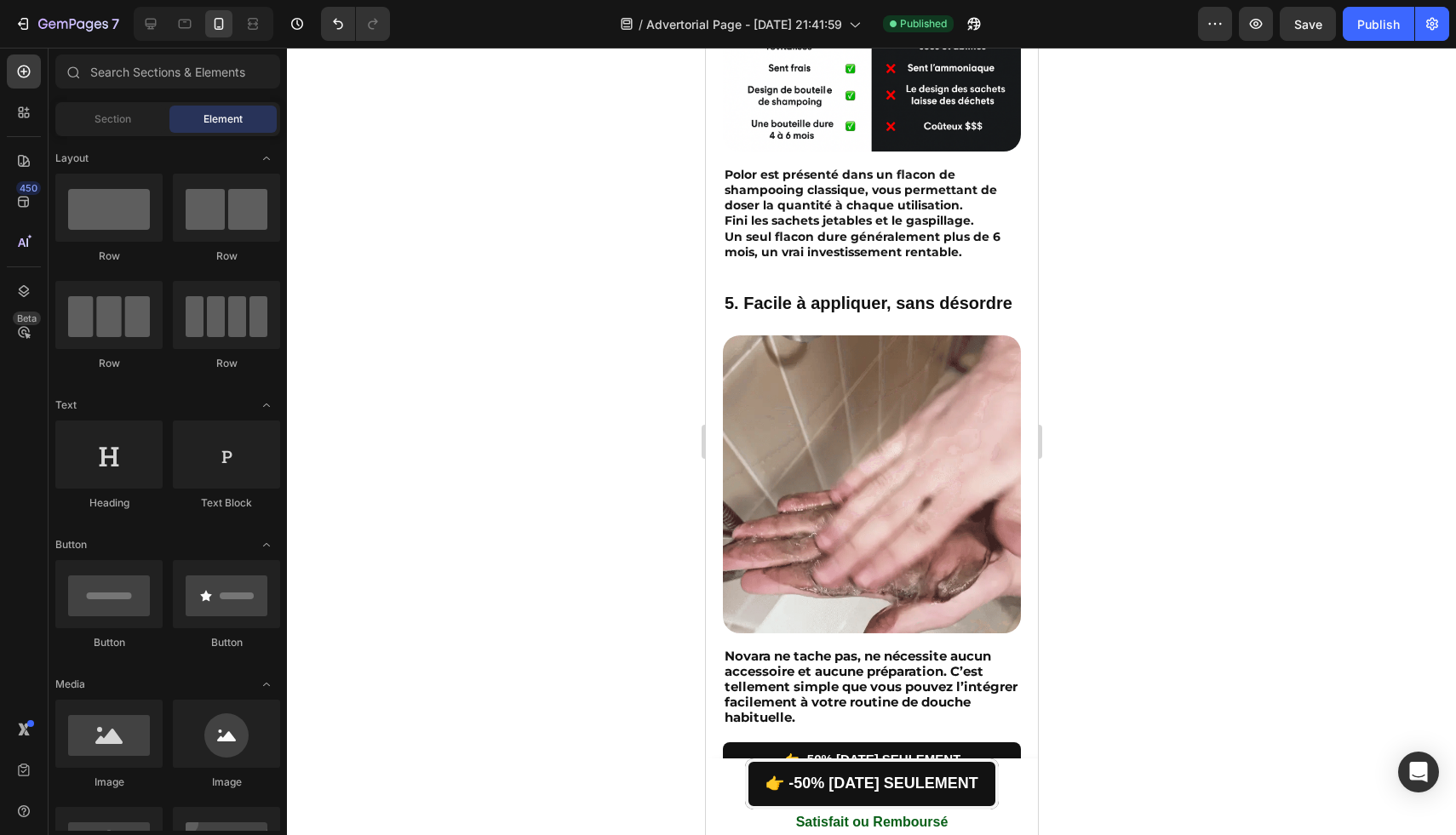
scroll to position [2772, 0]
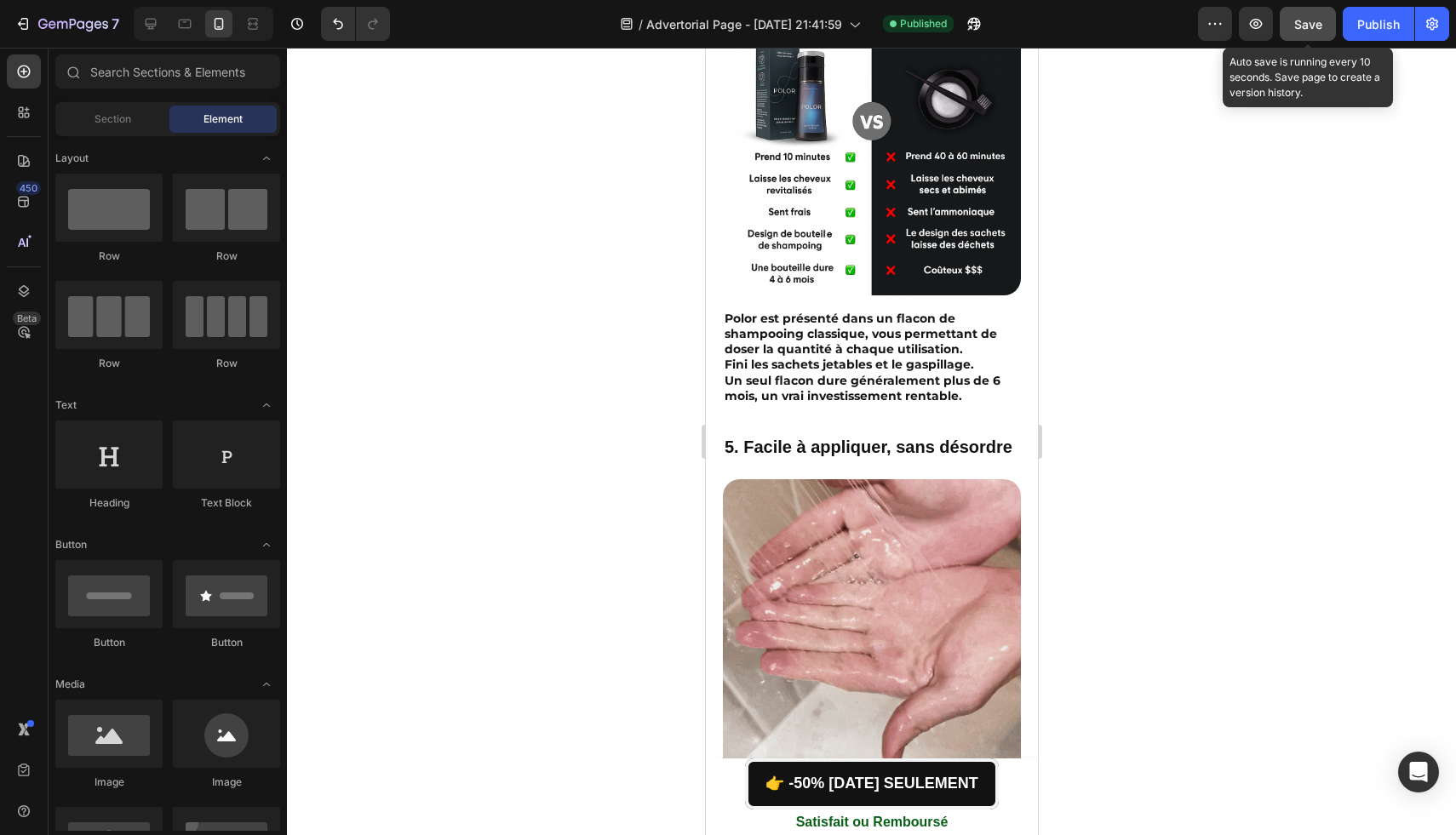
click at [1314, 21] on span "Save" at bounding box center [1308, 24] width 29 height 14
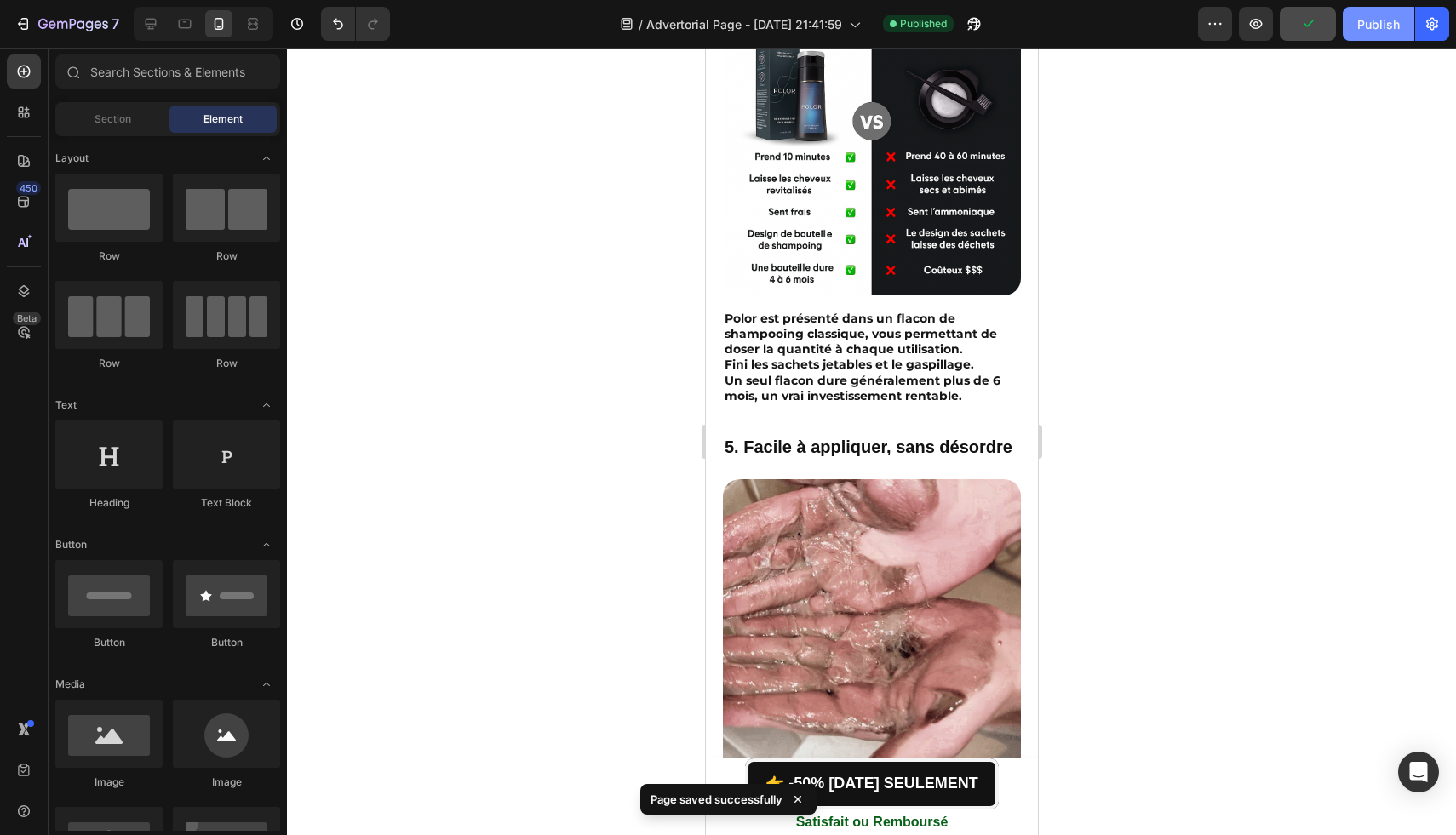
click at [1366, 19] on div "Publish" at bounding box center [1378, 24] width 43 height 18
